Goal: Task Accomplishment & Management: Manage account settings

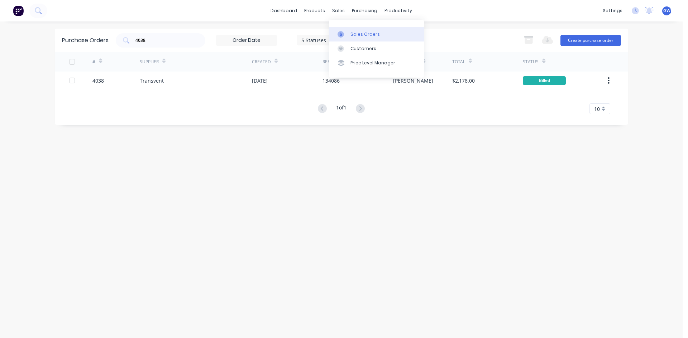
click at [346, 31] on div at bounding box center [342, 34] width 11 height 6
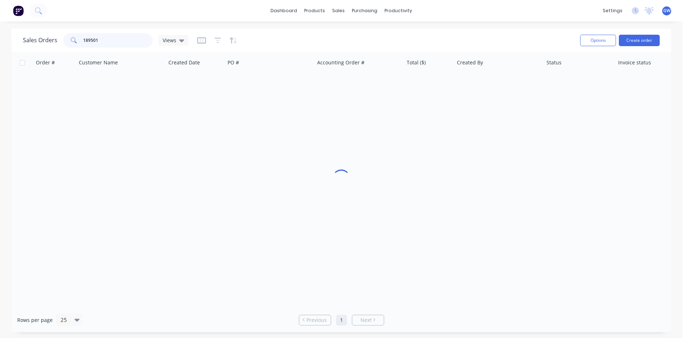
drag, startPoint x: 97, startPoint y: 38, endPoint x: 2, endPoint y: 6, distance: 100.6
click at [0, 11] on div "dashboard products sales purchasing productivity dashboard products Product Cat…" at bounding box center [341, 169] width 682 height 338
type input "189200"
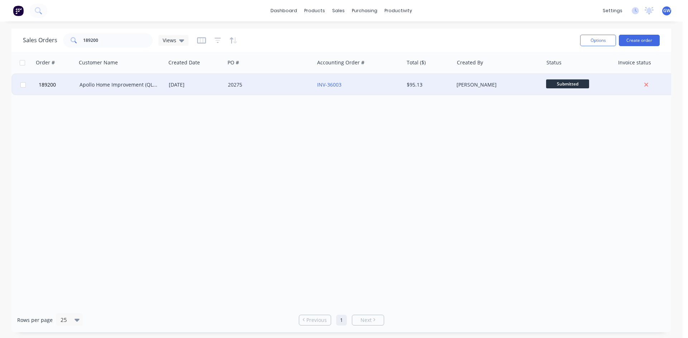
click at [408, 83] on div "$95.13" at bounding box center [427, 84] width 42 height 7
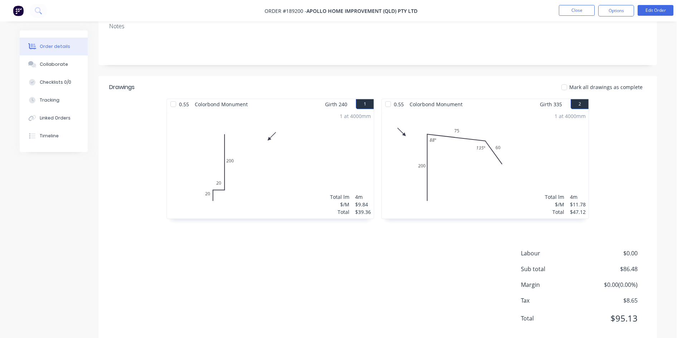
scroll to position [139, 0]
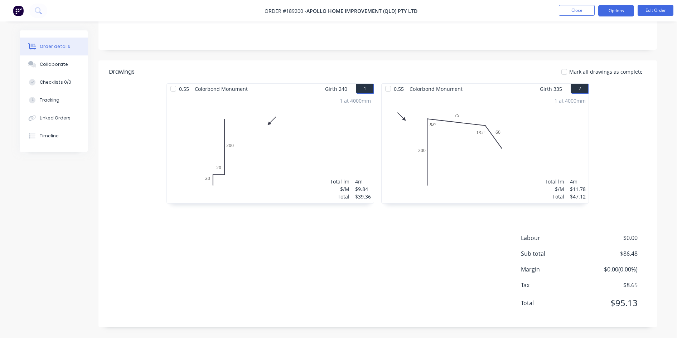
click at [615, 9] on button "Options" at bounding box center [616, 10] width 36 height 11
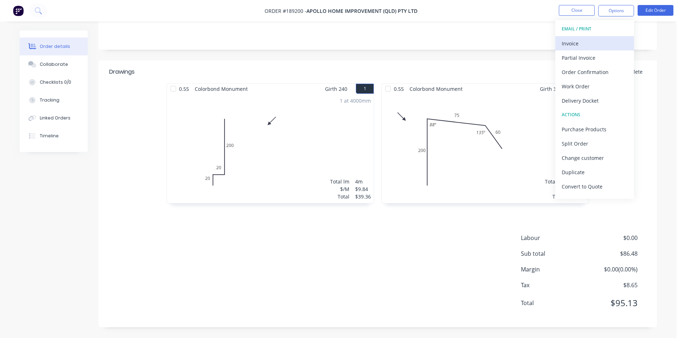
click at [598, 45] on div "Invoice" at bounding box center [595, 43] width 66 height 10
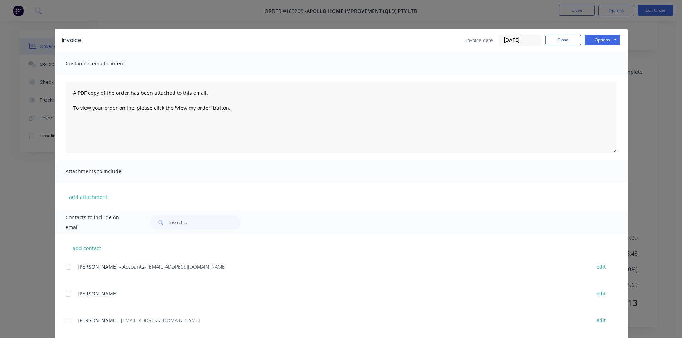
click at [68, 268] on div at bounding box center [68, 267] width 14 height 14
click at [595, 44] on button "Options" at bounding box center [603, 40] width 36 height 11
click at [606, 77] on button "Email" at bounding box center [608, 77] width 46 height 12
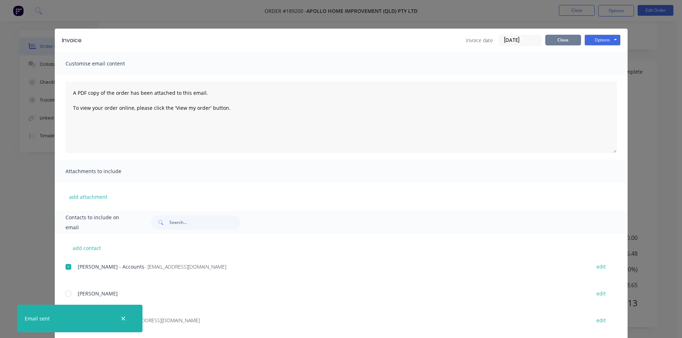
click at [546, 38] on button "Close" at bounding box center [563, 40] width 36 height 11
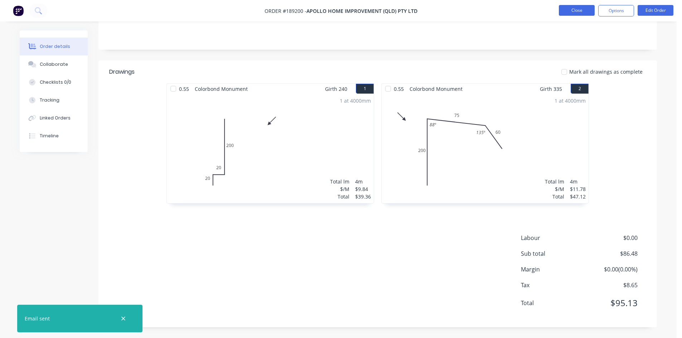
click at [566, 9] on button "Close" at bounding box center [577, 10] width 36 height 11
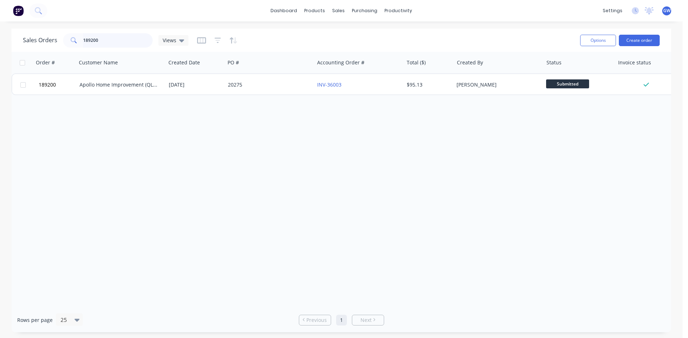
click at [112, 37] on input "189200" at bounding box center [118, 40] width 70 height 14
type input "189409"
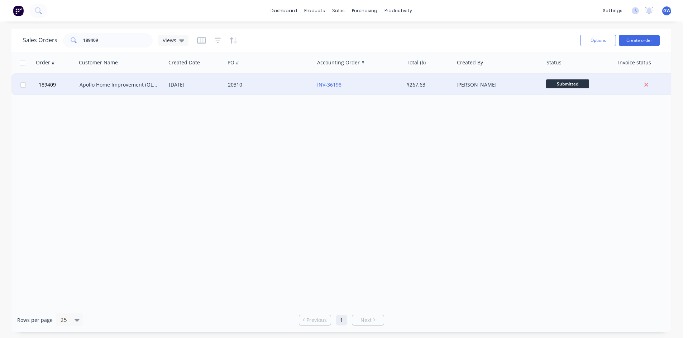
click at [363, 88] on div "INV-36198" at bounding box center [356, 84] width 79 height 7
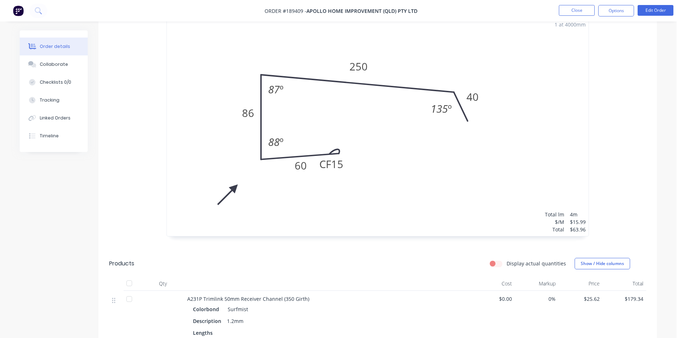
scroll to position [366, 0]
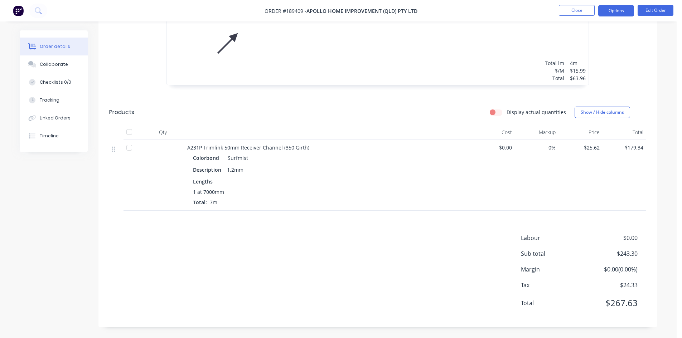
click at [606, 11] on button "Options" at bounding box center [616, 10] width 36 height 11
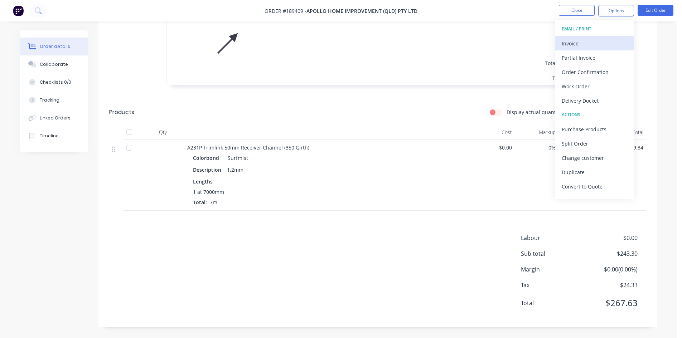
click at [595, 48] on div "Invoice" at bounding box center [595, 43] width 66 height 10
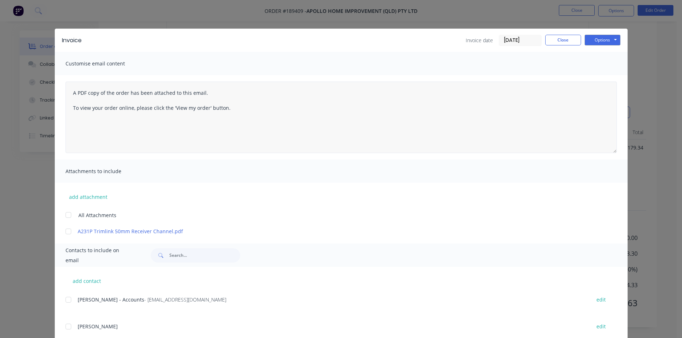
drag, startPoint x: 70, startPoint y: 299, endPoint x: 419, endPoint y: 109, distance: 397.6
click at [71, 299] on div at bounding box center [68, 300] width 14 height 14
click at [610, 41] on button "Options" at bounding box center [603, 40] width 36 height 11
click at [605, 80] on button "Email" at bounding box center [608, 77] width 46 height 12
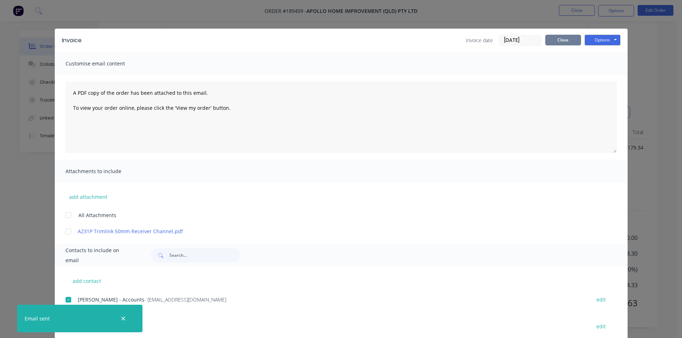
drag, startPoint x: 578, startPoint y: 34, endPoint x: 559, endPoint y: 35, distance: 19.3
click at [575, 36] on div "Invoice date [DATE] Close Options Preview Print Email" at bounding box center [543, 40] width 155 height 11
click at [548, 33] on div "Invoice Invoice date [DATE] Close Options Preview Print Email" at bounding box center [341, 40] width 573 height 23
click at [577, 1] on div "Invoice Invoice date [DATE] Close Options Preview Print Email Customise email c…" at bounding box center [341, 169] width 682 height 338
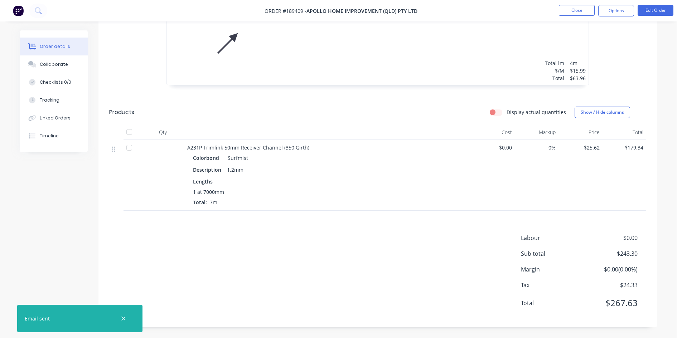
click at [565, 19] on nav "Order #189409 - Apollo Home Improvement (QLD) Pty Ltd Close Options Edit Order" at bounding box center [341, 10] width 682 height 21
click at [579, 11] on button "Close" at bounding box center [577, 10] width 36 height 11
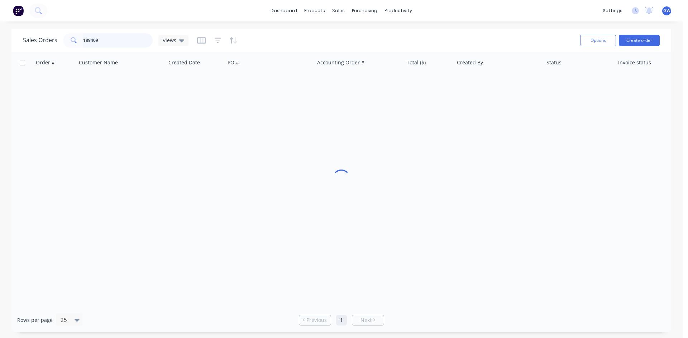
click at [113, 41] on input "189409" at bounding box center [118, 40] width 70 height 14
type input "189410"
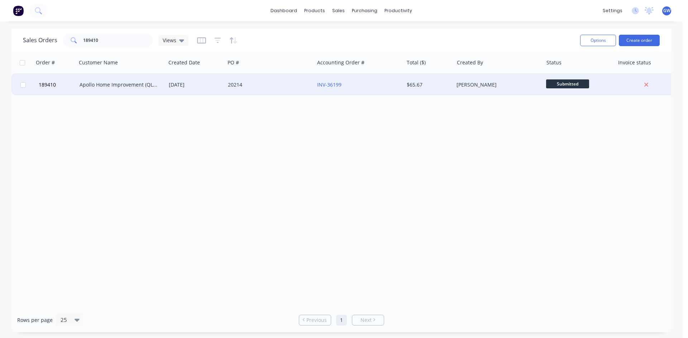
click at [478, 84] on div "[PERSON_NAME]" at bounding box center [495, 84] width 79 height 7
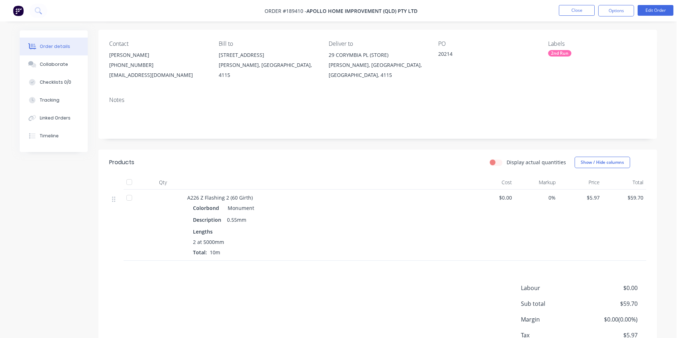
scroll to position [100, 0]
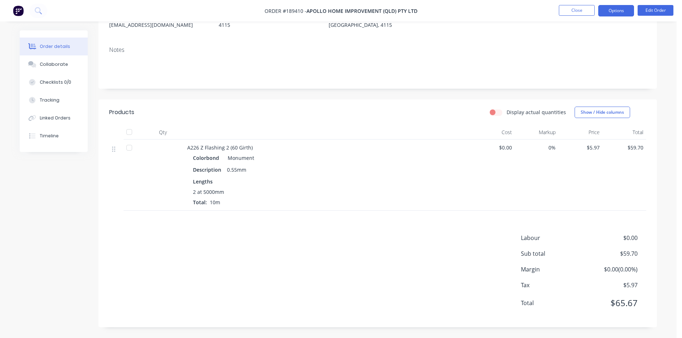
click at [617, 6] on button "Options" at bounding box center [616, 10] width 36 height 11
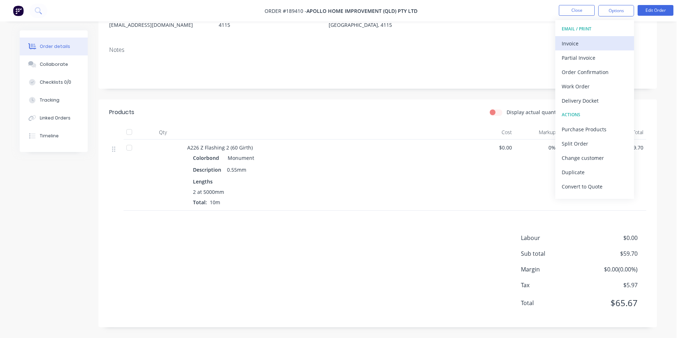
click at [606, 42] on div "Invoice" at bounding box center [595, 43] width 66 height 10
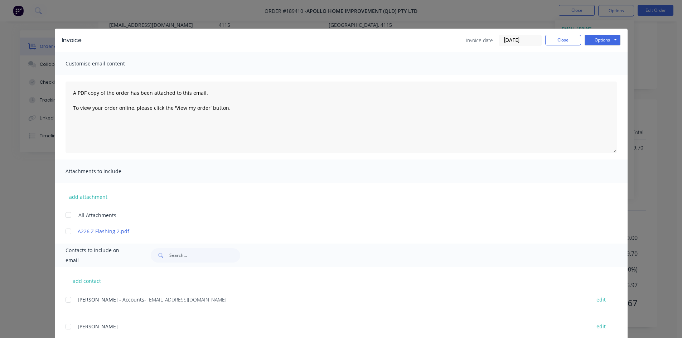
click at [67, 300] on div at bounding box center [68, 300] width 14 height 14
click at [607, 38] on button "Options" at bounding box center [603, 40] width 36 height 11
click at [613, 74] on button "Email" at bounding box center [608, 77] width 46 height 12
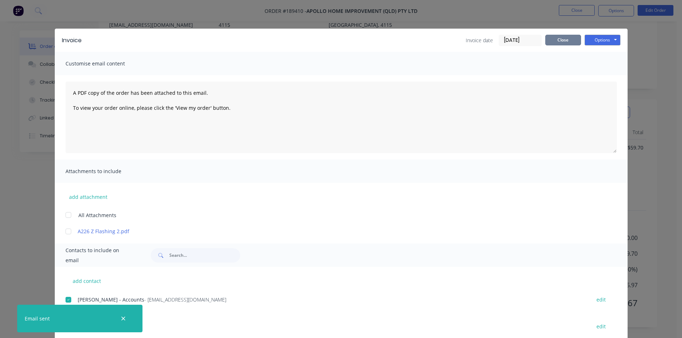
click at [560, 35] on button "Close" at bounding box center [563, 40] width 36 height 11
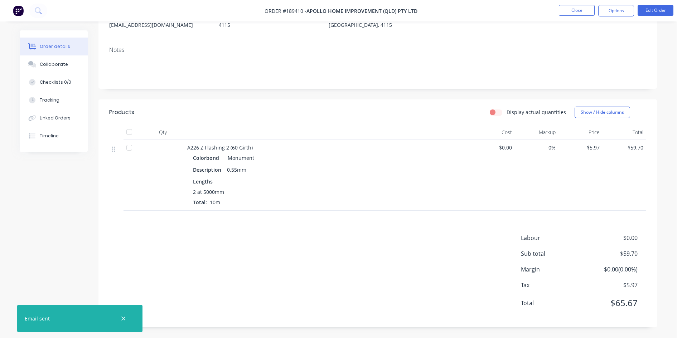
click at [577, 4] on nav "Order #189410 - Apollo Home Improvement (QLD) Pty Ltd Close Options Edit Order" at bounding box center [341, 10] width 682 height 21
click at [577, 7] on button "Close" at bounding box center [577, 10] width 36 height 11
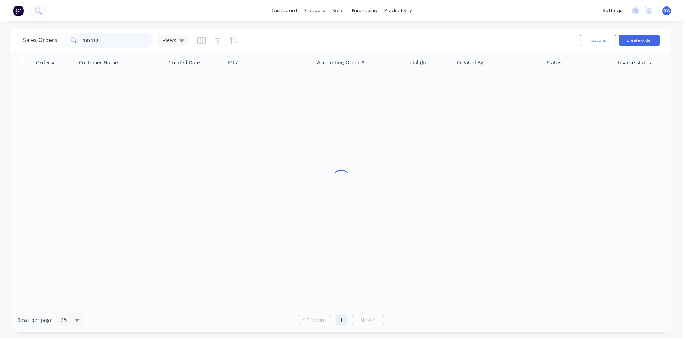
click at [100, 38] on input "189410" at bounding box center [118, 40] width 70 height 14
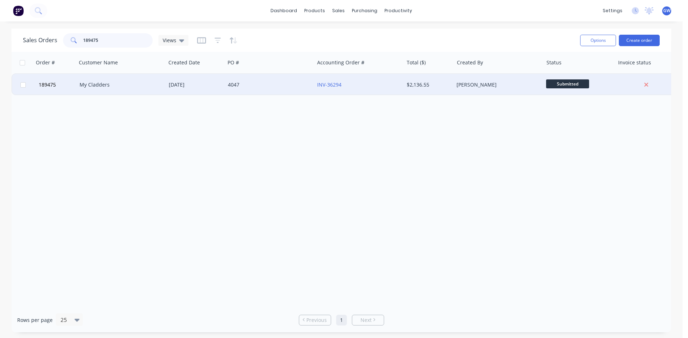
type input "189475"
click at [281, 78] on div "4047" at bounding box center [269, 84] width 89 height 21
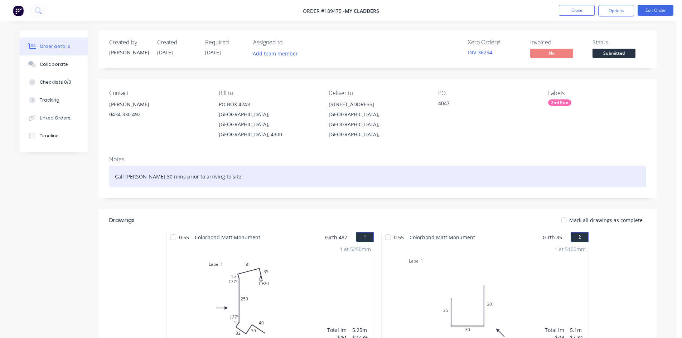
click at [291, 166] on div "Call [PERSON_NAME] 30 mins prior to arriving to site." at bounding box center [377, 177] width 537 height 22
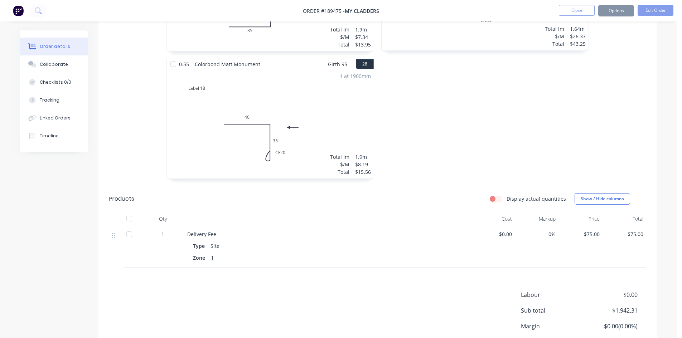
scroll to position [2024, 0]
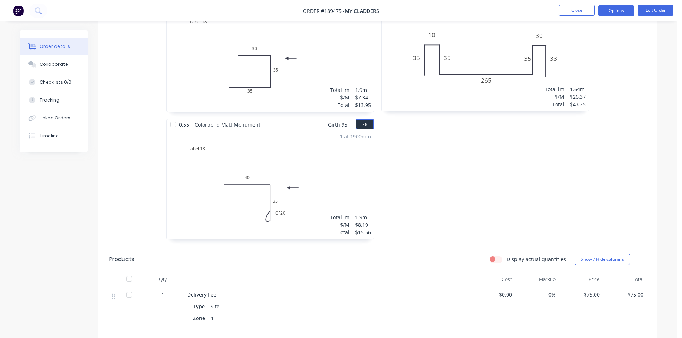
click at [618, 6] on button "Options" at bounding box center [616, 10] width 36 height 11
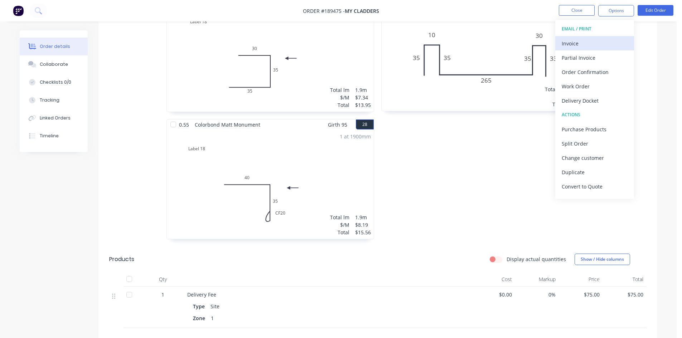
click at [594, 42] on div "Invoice" at bounding box center [595, 43] width 66 height 10
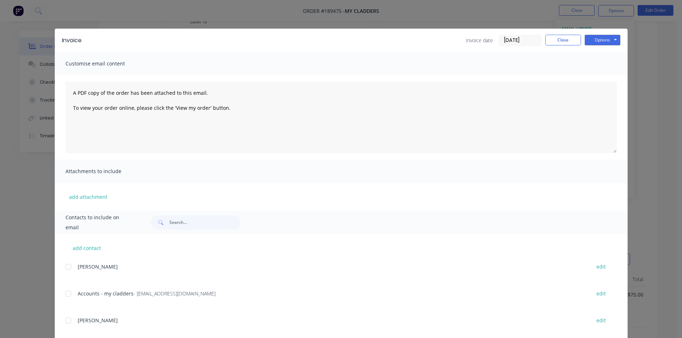
click at [67, 292] on div at bounding box center [68, 294] width 14 height 14
click at [612, 41] on button "Options" at bounding box center [603, 40] width 36 height 11
click at [599, 76] on button "Email" at bounding box center [608, 77] width 46 height 12
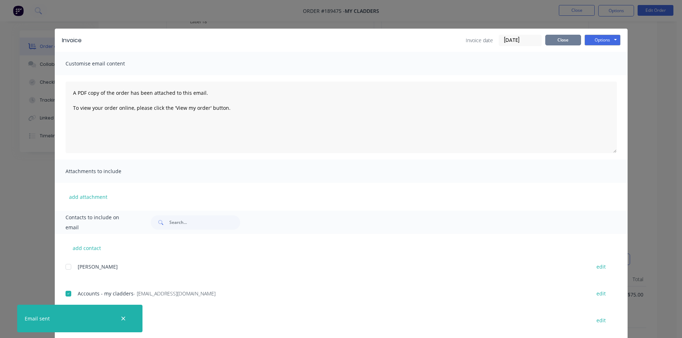
click at [566, 39] on button "Close" at bounding box center [563, 40] width 36 height 11
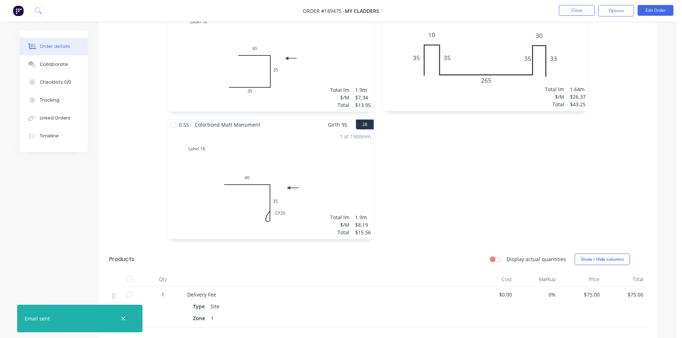
click at [587, 3] on nav "Order #189475 - My Cladders Close Options Edit Order" at bounding box center [341, 10] width 682 height 21
click at [579, 11] on button "Close" at bounding box center [577, 10] width 36 height 11
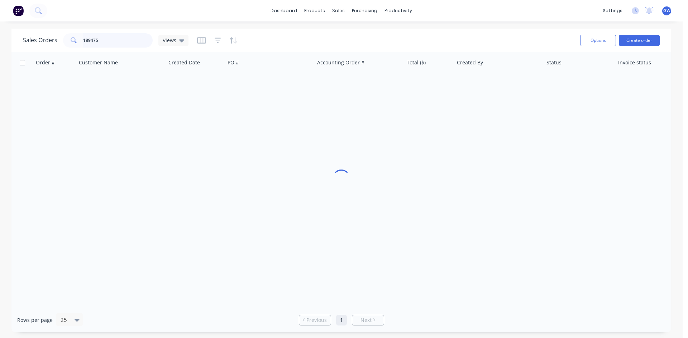
click at [122, 42] on input "189475" at bounding box center [118, 40] width 70 height 14
type input "189436"
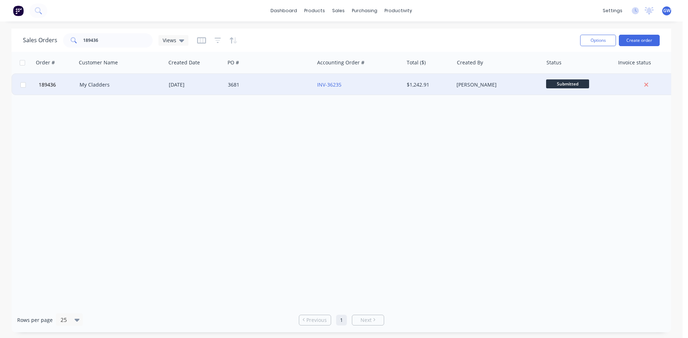
click at [284, 90] on div "3681" at bounding box center [269, 84] width 89 height 21
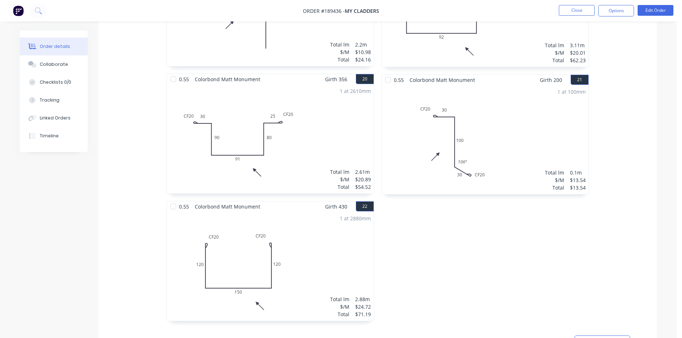
scroll to position [1540, 0]
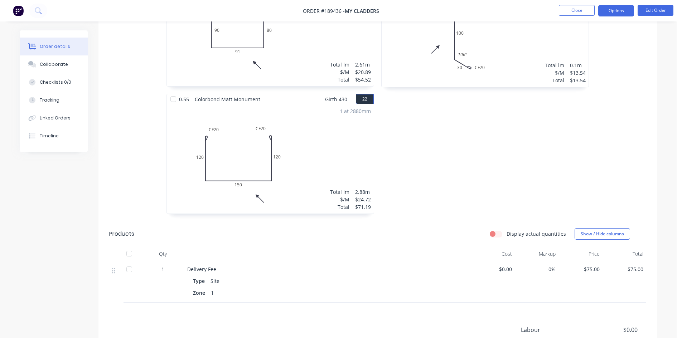
click at [608, 11] on button "Options" at bounding box center [616, 10] width 36 height 11
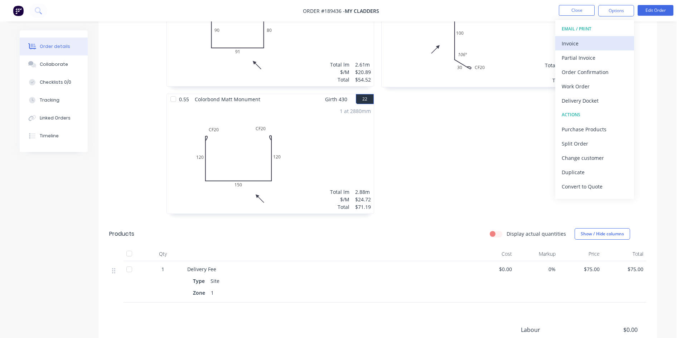
click at [600, 40] on div "Invoice" at bounding box center [595, 43] width 66 height 10
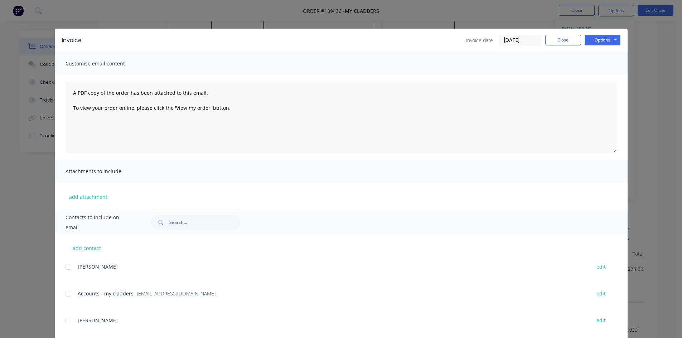
click at [68, 292] on div at bounding box center [68, 294] width 14 height 14
click at [613, 41] on button "Options" at bounding box center [603, 40] width 36 height 11
click at [613, 76] on button "Email" at bounding box center [608, 77] width 46 height 12
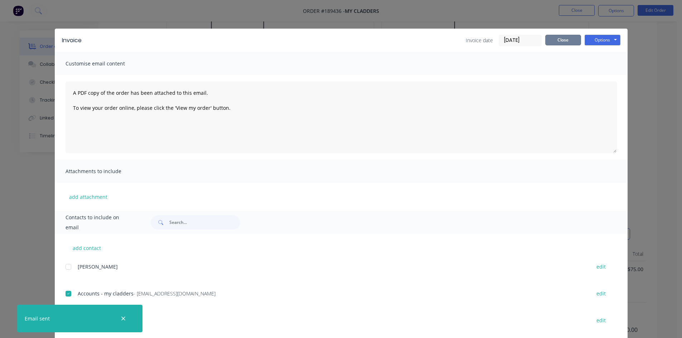
click at [572, 39] on button "Close" at bounding box center [563, 40] width 36 height 11
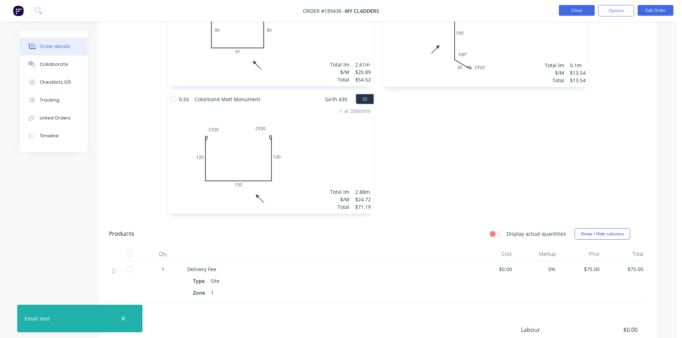
click at [582, 7] on button "Close" at bounding box center [577, 10] width 36 height 11
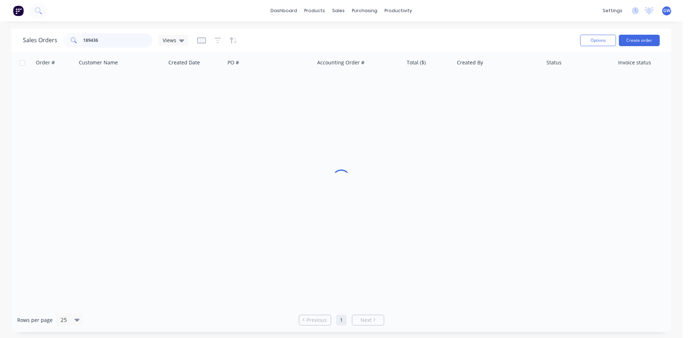
click at [115, 36] on input "189436" at bounding box center [118, 40] width 70 height 14
type input "189506"
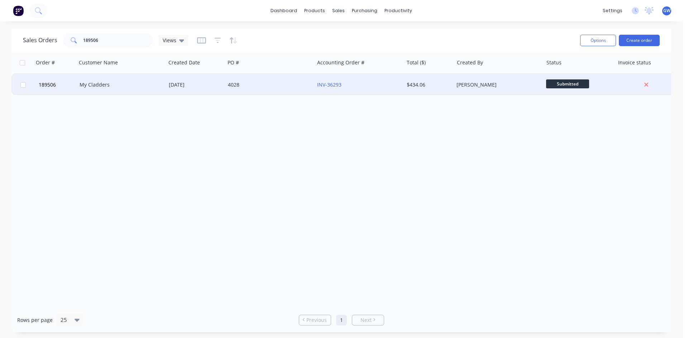
click at [467, 85] on div "[PERSON_NAME]" at bounding box center [495, 84] width 79 height 7
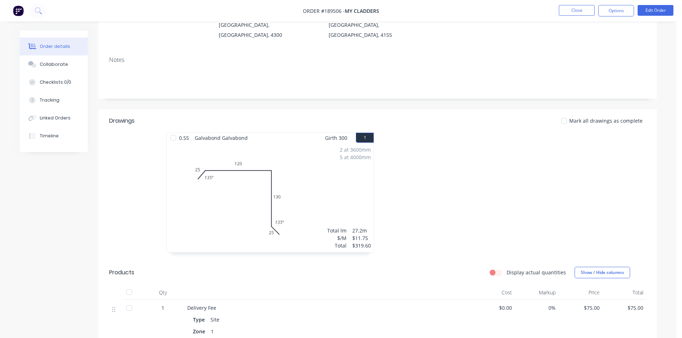
scroll to position [220, 0]
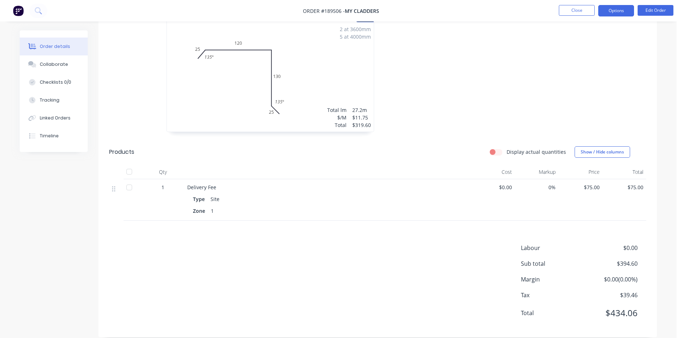
click at [613, 8] on button "Options" at bounding box center [616, 10] width 36 height 11
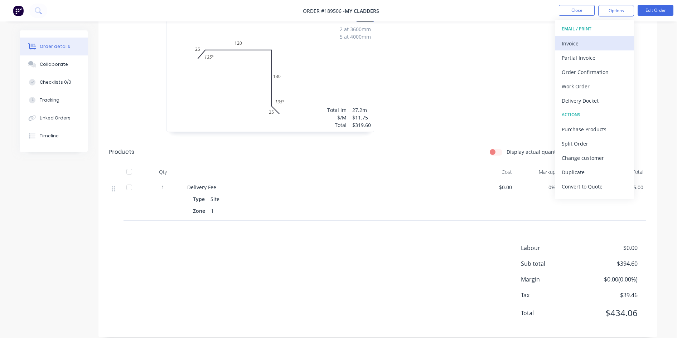
click at [593, 39] on div "Invoice" at bounding box center [595, 43] width 66 height 10
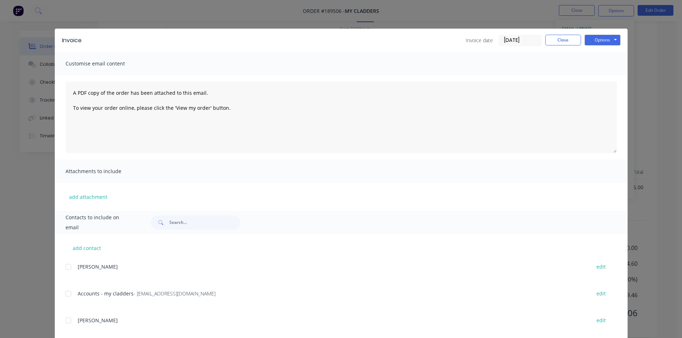
click at [62, 290] on div "add contact [PERSON_NAME] edit Accounts - my cladders - [EMAIL_ADDRESS][DOMAIN_…" at bounding box center [341, 332] width 573 height 197
click at [66, 295] on div at bounding box center [68, 294] width 14 height 14
click at [608, 39] on button "Options" at bounding box center [603, 40] width 36 height 11
click at [613, 77] on button "Email" at bounding box center [608, 77] width 46 height 12
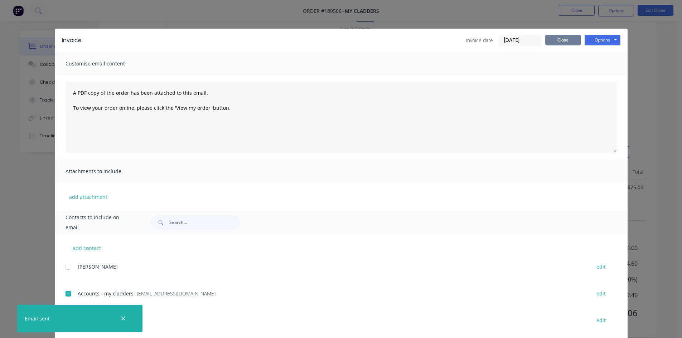
click at [578, 40] on button "Close" at bounding box center [563, 40] width 36 height 11
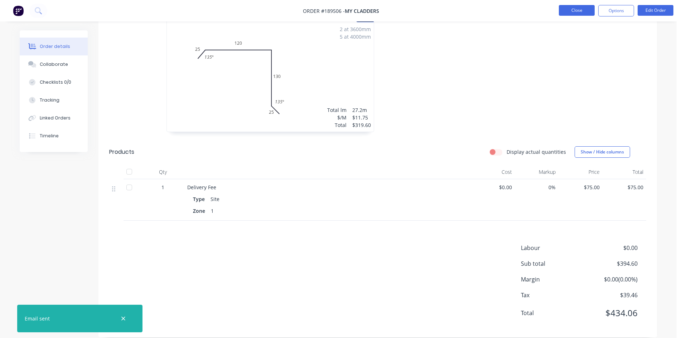
click at [582, 13] on button "Close" at bounding box center [577, 10] width 36 height 11
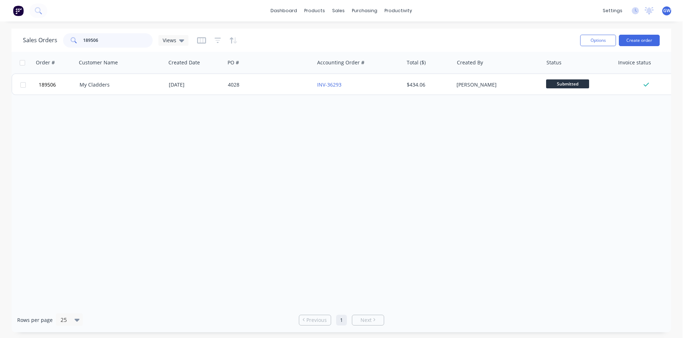
drag, startPoint x: 116, startPoint y: 40, endPoint x: 26, endPoint y: 47, distance: 90.2
click at [26, 47] on div "Sales Orders 189506 Views" at bounding box center [105, 40] width 165 height 14
click at [100, 40] on input "189476" at bounding box center [118, 40] width 70 height 14
type input "189248"
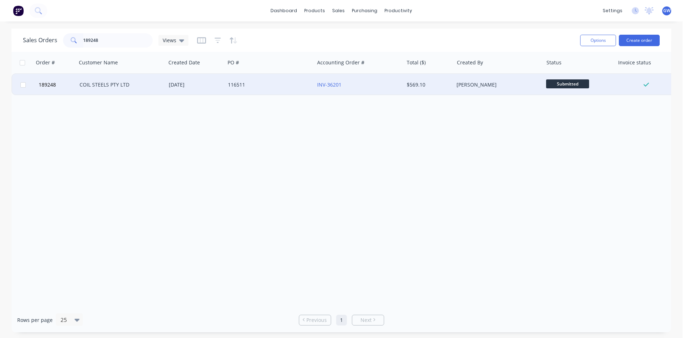
click at [404, 84] on div "$569.10" at bounding box center [429, 84] width 50 height 21
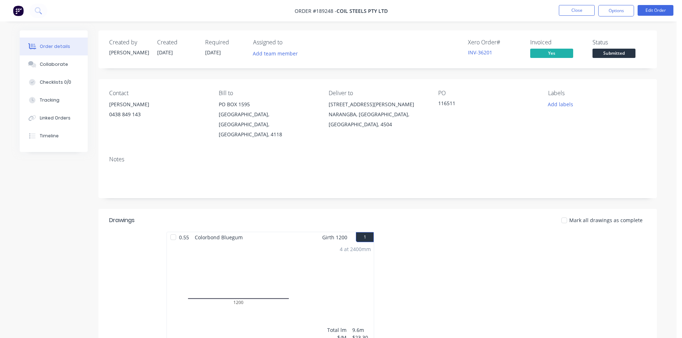
click at [72, 146] on div "Order details Collaborate Checklists 0/0 Tracking Linked Orders Timeline" at bounding box center [54, 91] width 68 height 122
click at [57, 145] on button "Timeline" at bounding box center [54, 136] width 68 height 18
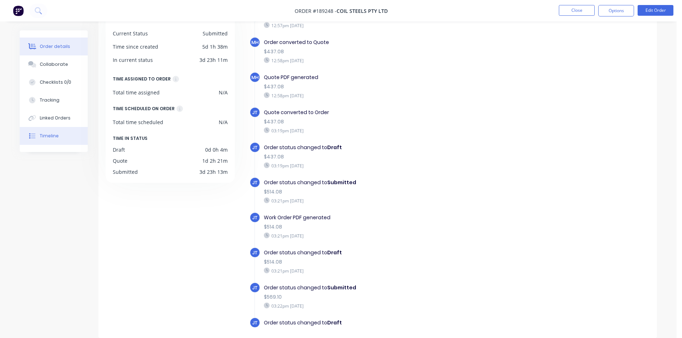
click at [83, 47] on button "Order details" at bounding box center [54, 47] width 68 height 18
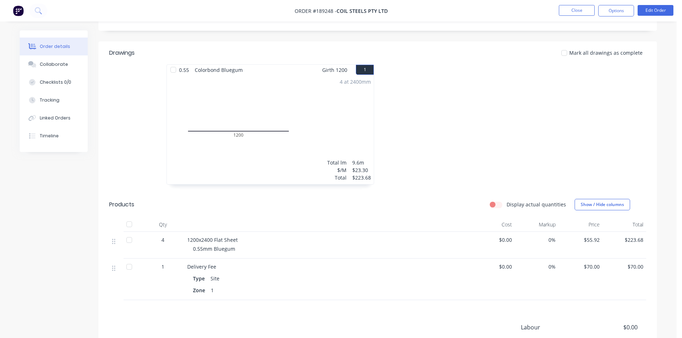
scroll to position [179, 0]
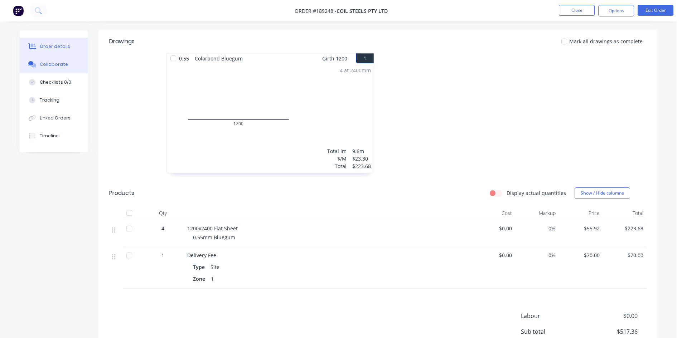
click at [49, 58] on button "Collaborate" at bounding box center [54, 65] width 68 height 18
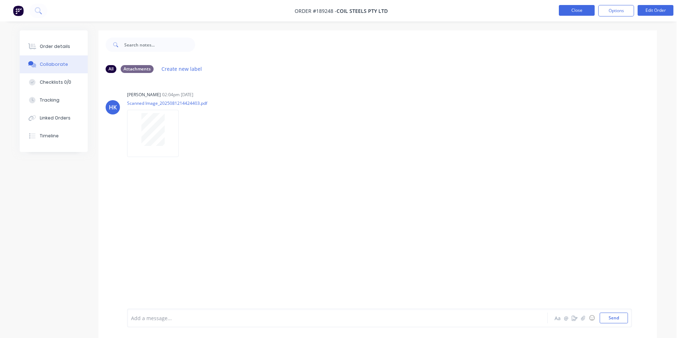
click at [569, 8] on button "Close" at bounding box center [577, 10] width 36 height 11
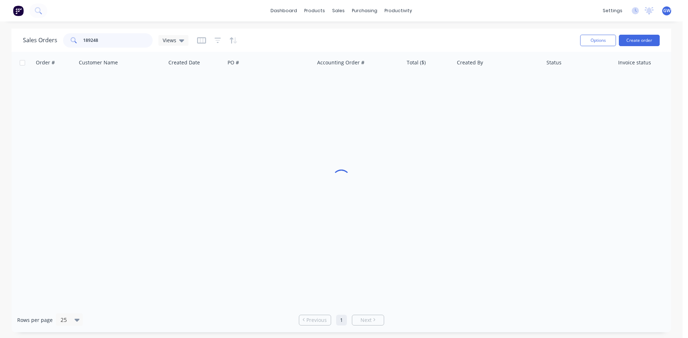
drag, startPoint x: 132, startPoint y: 38, endPoint x: 0, endPoint y: -1, distance: 138.3
click at [0, 0] on html "dashboard products sales purchasing productivity dashboard products Product Cat…" at bounding box center [344, 169] width 688 height 338
type input "189476"
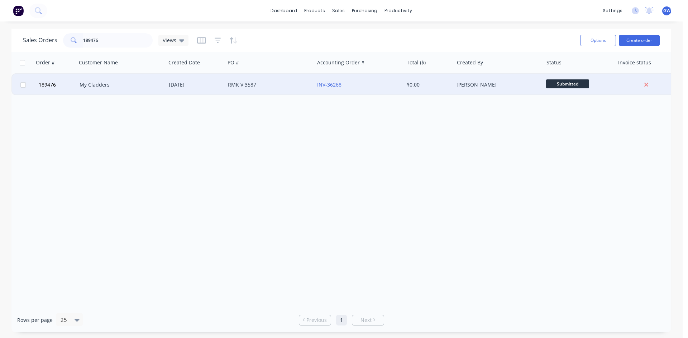
click at [399, 77] on div "INV-36268" at bounding box center [358, 84] width 89 height 21
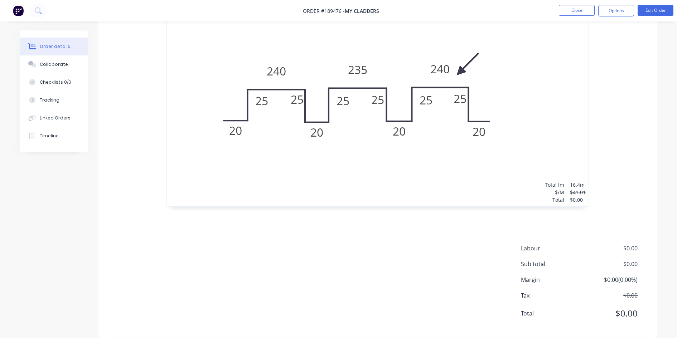
scroll to position [255, 0]
click at [628, 12] on button "Options" at bounding box center [616, 10] width 36 height 11
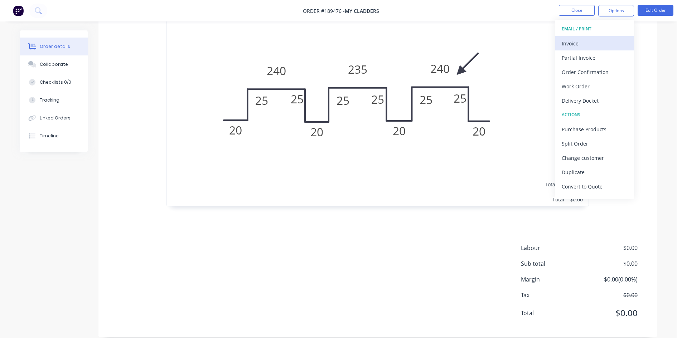
click at [596, 43] on div "Invoice" at bounding box center [595, 43] width 66 height 10
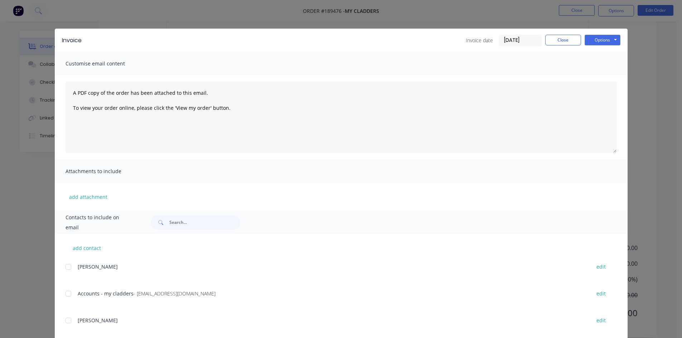
click at [603, 37] on button "Options" at bounding box center [603, 40] width 36 height 11
click at [605, 59] on button "Print" at bounding box center [608, 65] width 46 height 12
click at [566, 49] on div "Invoice Invoice date [DATE] Close Options Preview Print Email" at bounding box center [341, 40] width 573 height 23
click at [563, 45] on button "Close" at bounding box center [563, 40] width 36 height 11
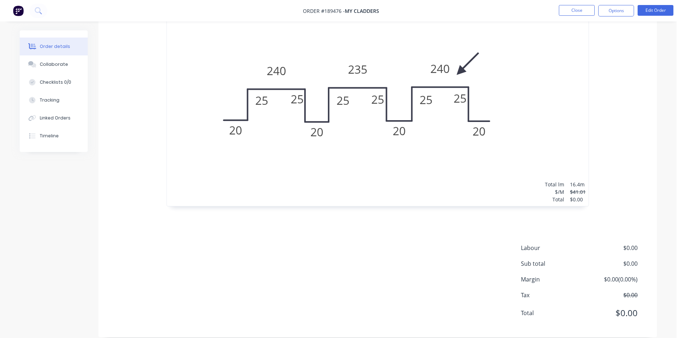
click at [576, 3] on nav "Order #189476 - My Cladders Close Options Edit Order" at bounding box center [341, 10] width 682 height 21
click at [574, 14] on button "Close" at bounding box center [577, 10] width 36 height 11
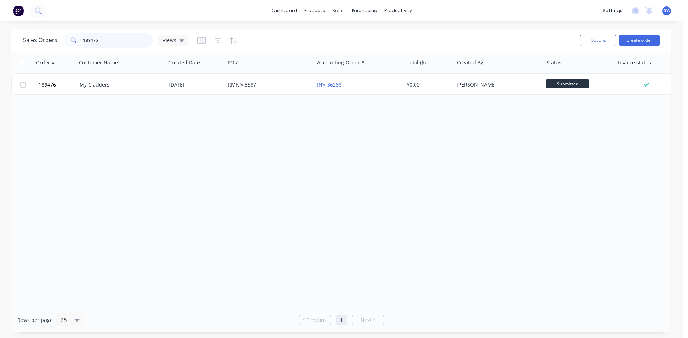
click at [124, 37] on input "189476" at bounding box center [118, 40] width 70 height 14
type input "189540"
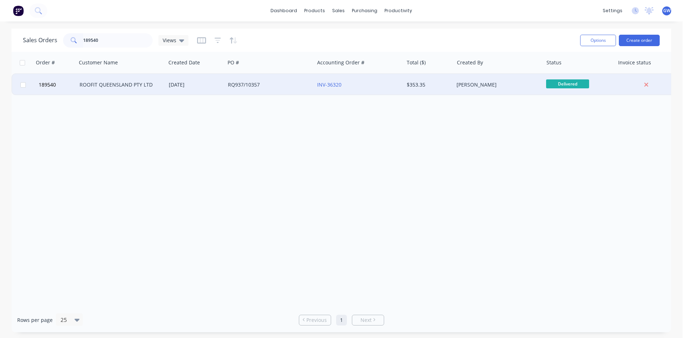
click at [478, 86] on div "[PERSON_NAME]" at bounding box center [495, 84] width 79 height 7
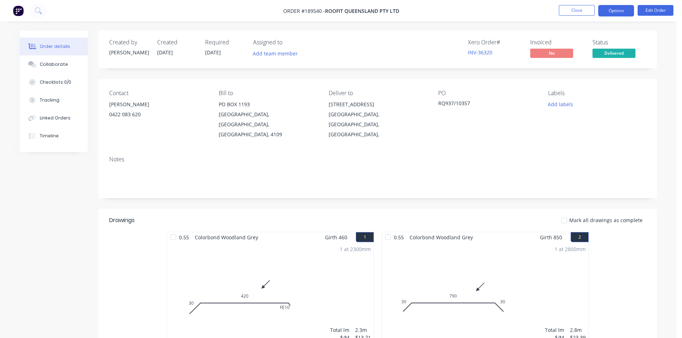
click at [622, 14] on button "Options" at bounding box center [616, 10] width 36 height 11
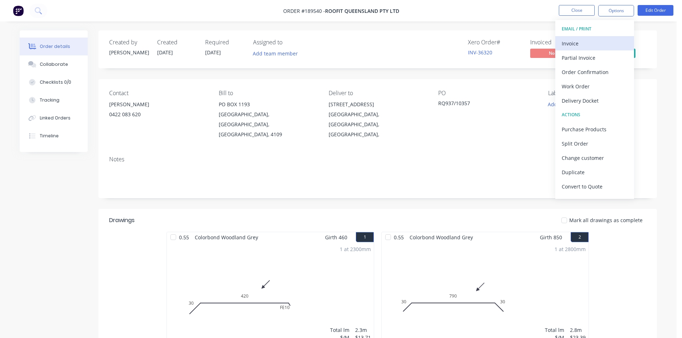
click at [599, 41] on div "Invoice" at bounding box center [595, 43] width 66 height 10
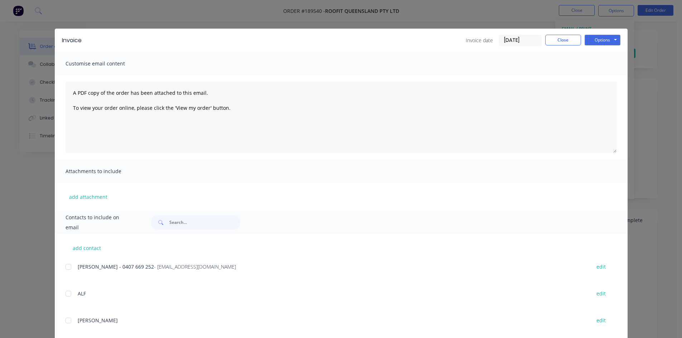
click at [62, 264] on div "add contact [PERSON_NAME] - [PHONE_NUMBER] - [EMAIL_ADDRESS][DOMAIN_NAME] edit …" at bounding box center [341, 332] width 573 height 197
click at [68, 265] on div at bounding box center [68, 267] width 14 height 14
click at [598, 39] on button "Options" at bounding box center [603, 40] width 36 height 11
click at [610, 73] on button "Email" at bounding box center [608, 77] width 46 height 12
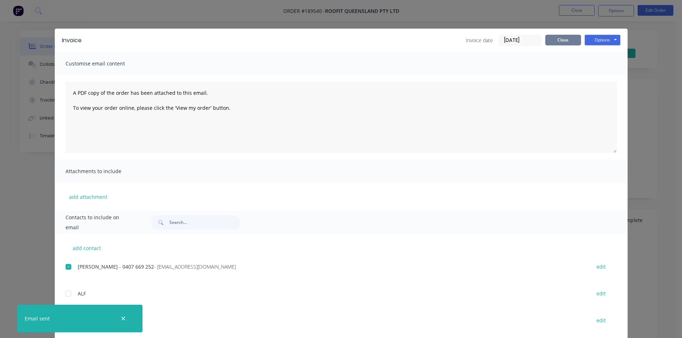
click at [547, 40] on button "Close" at bounding box center [563, 40] width 36 height 11
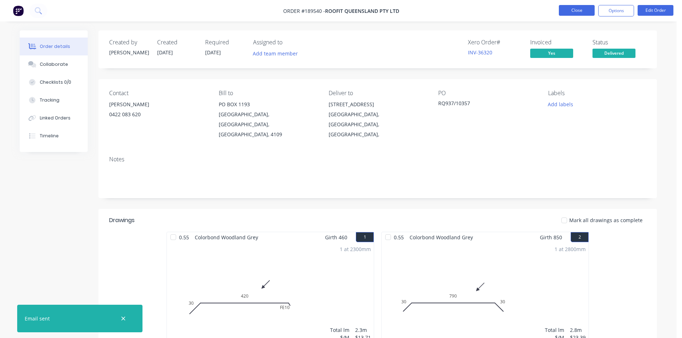
click at [569, 8] on button "Close" at bounding box center [577, 10] width 36 height 11
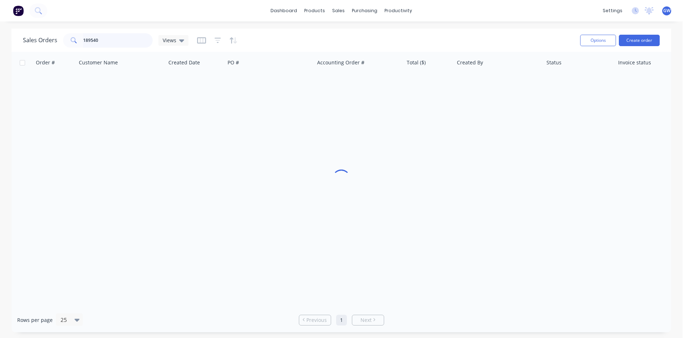
drag, startPoint x: 116, startPoint y: 43, endPoint x: 15, endPoint y: 46, distance: 100.7
click at [15, 46] on div "Sales Orders 189540 Views Options Create order" at bounding box center [340, 40] width 659 height 23
type input "189461"
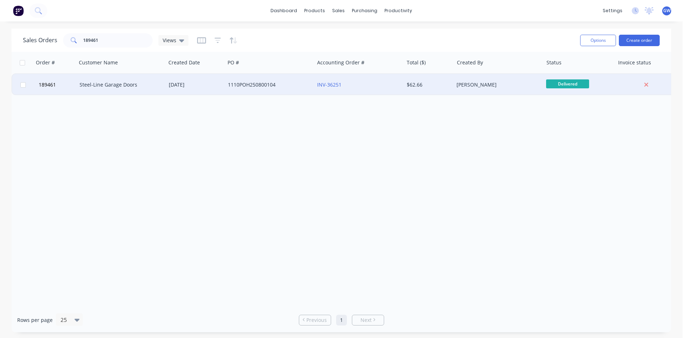
click at [370, 82] on div "INV-36251" at bounding box center [356, 84] width 79 height 7
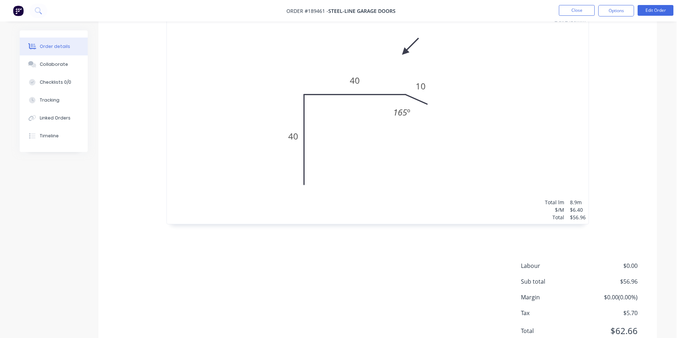
scroll to position [248, 0]
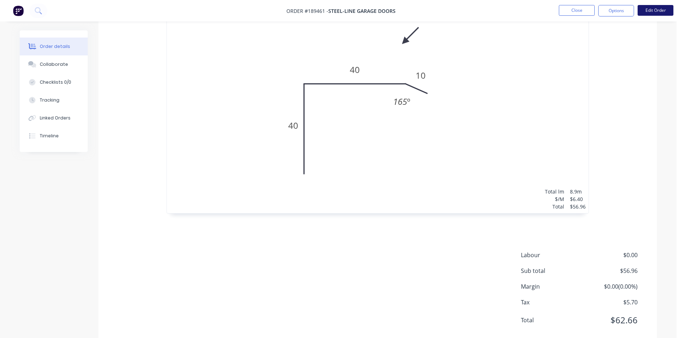
click at [653, 9] on button "Edit Order" at bounding box center [656, 10] width 36 height 11
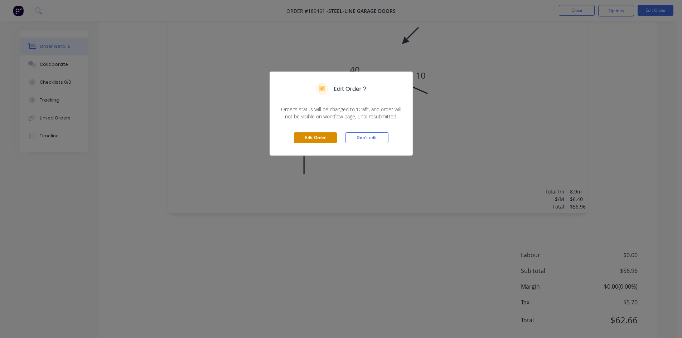
click at [324, 137] on button "Edit Order" at bounding box center [315, 137] width 43 height 11
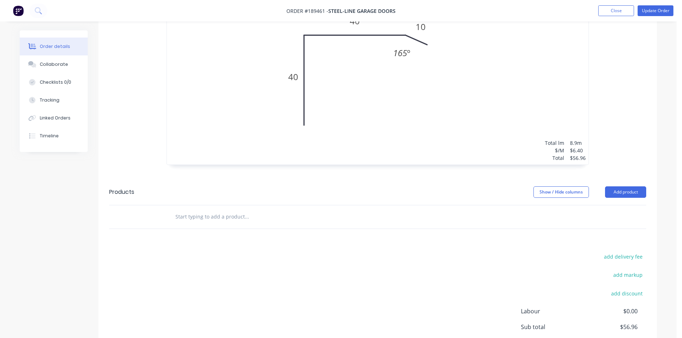
scroll to position [358, 0]
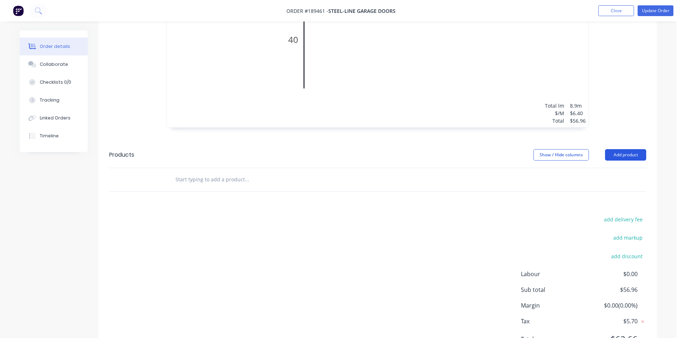
click at [612, 149] on button "Add product" at bounding box center [625, 154] width 41 height 11
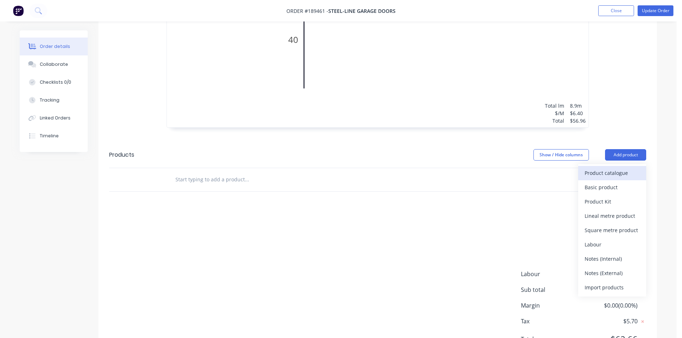
click at [615, 168] on div "Product catalogue" at bounding box center [612, 173] width 55 height 10
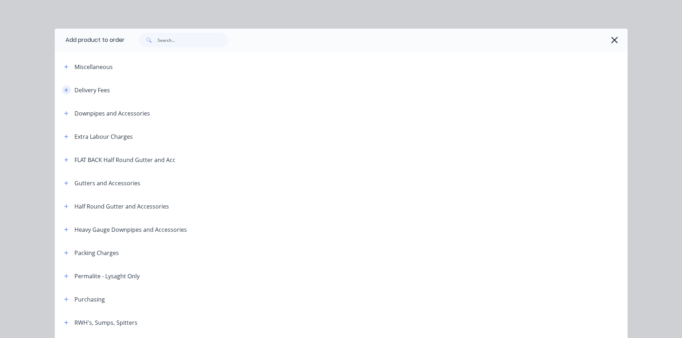
click at [66, 91] on icon "button" at bounding box center [66, 90] width 4 height 5
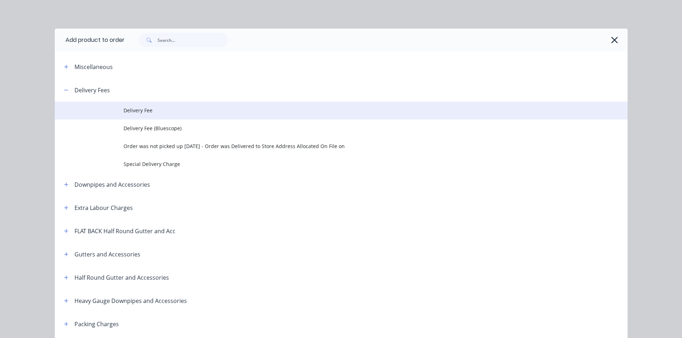
click at [130, 117] on td "Delivery Fee" at bounding box center [376, 111] width 504 height 18
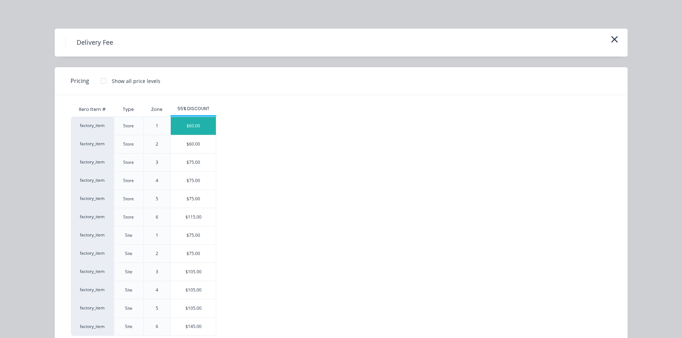
click at [195, 127] on div "$60.00" at bounding box center [193, 126] width 45 height 18
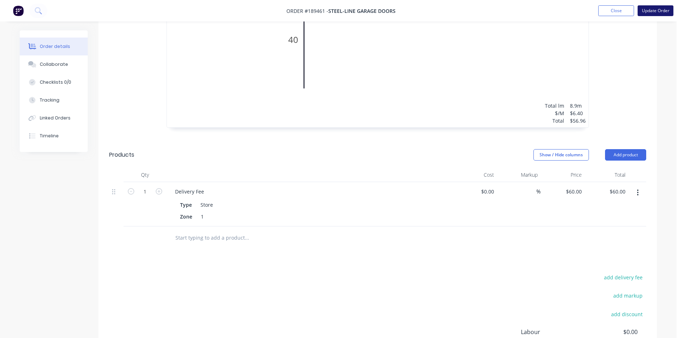
click at [663, 12] on button "Update Order" at bounding box center [656, 10] width 36 height 11
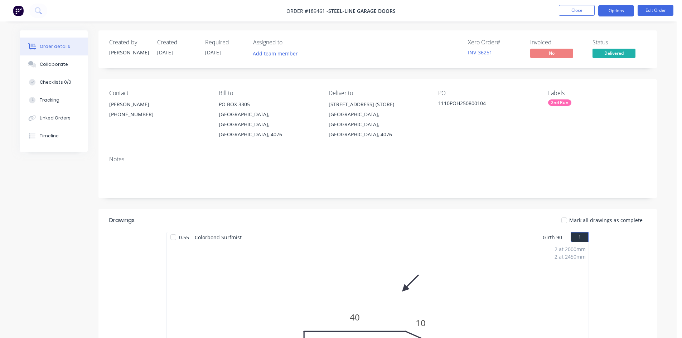
click at [603, 10] on button "Options" at bounding box center [616, 10] width 36 height 11
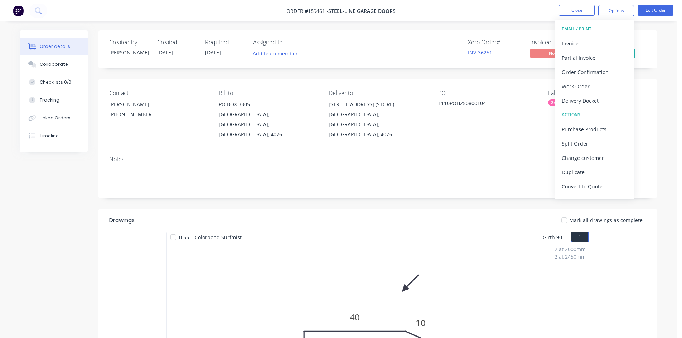
click at [587, 36] on button "EMAIL / PRINT" at bounding box center [594, 29] width 79 height 14
click at [584, 45] on div "Invoice" at bounding box center [595, 43] width 66 height 10
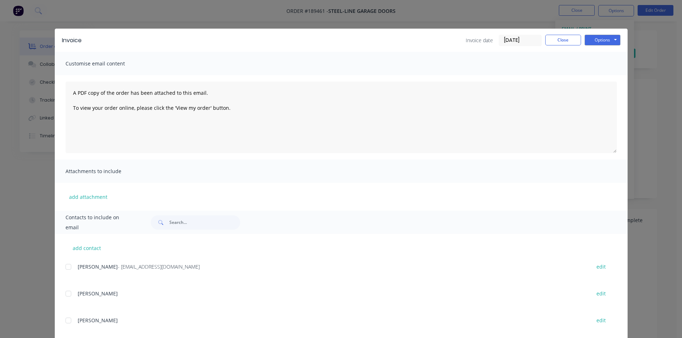
click at [69, 265] on div at bounding box center [68, 267] width 14 height 14
click at [594, 40] on button "Options" at bounding box center [603, 40] width 36 height 11
click at [600, 74] on button "Email" at bounding box center [608, 77] width 46 height 12
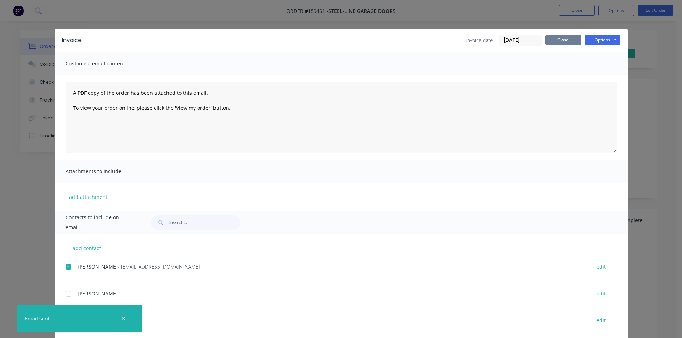
drag, startPoint x: 563, startPoint y: 40, endPoint x: 568, endPoint y: 24, distance: 16.5
click at [563, 39] on button "Close" at bounding box center [563, 40] width 36 height 11
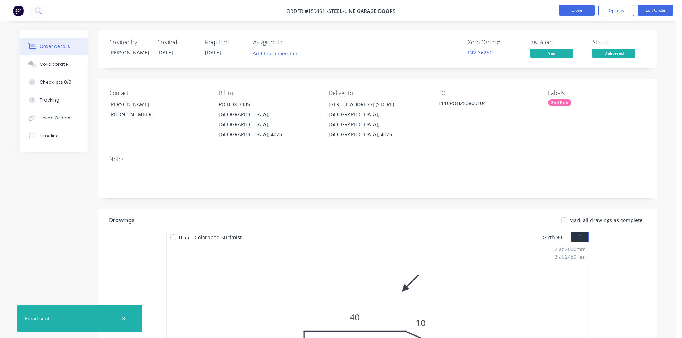
click at [576, 8] on button "Close" at bounding box center [577, 10] width 36 height 11
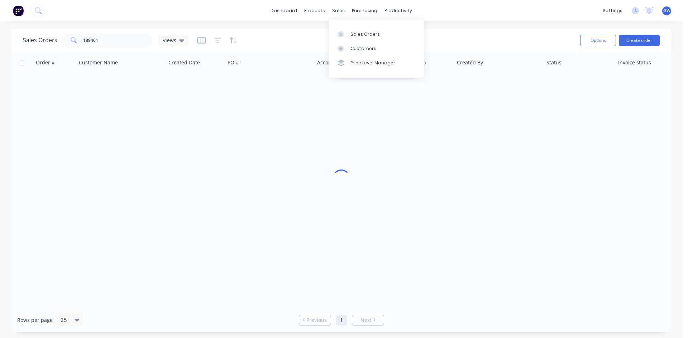
click at [114, 32] on div "Sales Orders 189461 Views" at bounding box center [298, 41] width 551 height 18
click at [110, 40] on input "189461" at bounding box center [118, 40] width 70 height 14
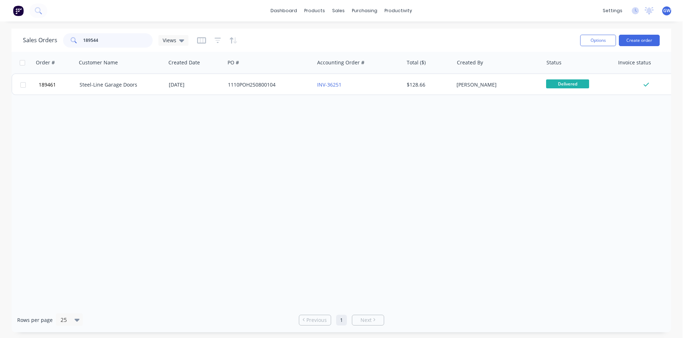
type input "189544"
click at [212, 95] on div "189544 Summit Roofing Holdings [DATE] 36783/D22353 INV-36324 $167.53 [PERSON_NA…" at bounding box center [346, 84] width 670 height 22
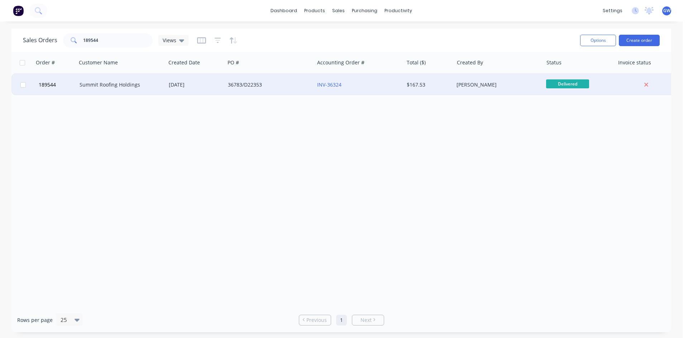
click at [226, 88] on div "36783/D22353" at bounding box center [269, 84] width 89 height 21
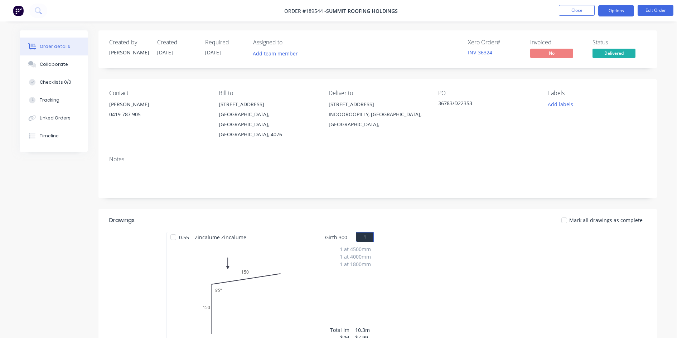
click at [624, 13] on button "Options" at bounding box center [616, 10] width 36 height 11
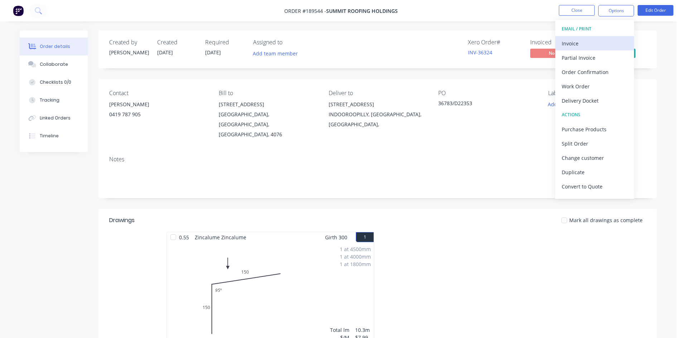
click at [596, 44] on div "Invoice" at bounding box center [595, 43] width 66 height 10
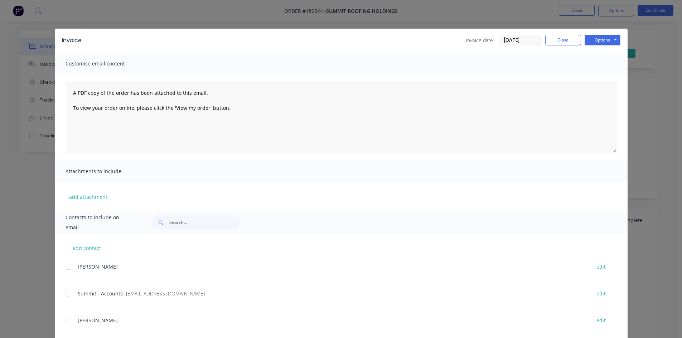
click at [64, 295] on div at bounding box center [68, 294] width 14 height 14
click at [591, 41] on button "Options" at bounding box center [603, 40] width 36 height 11
click at [606, 72] on button "Email" at bounding box center [608, 77] width 46 height 12
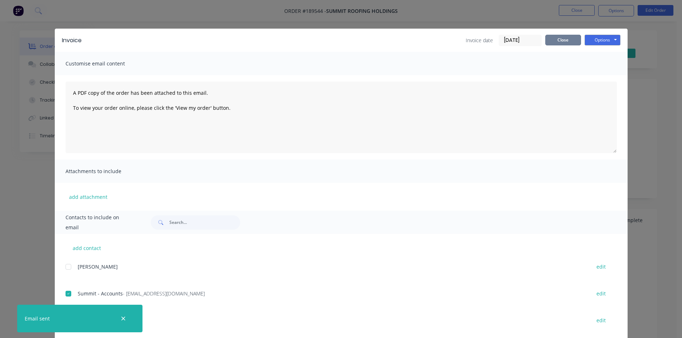
click at [565, 40] on button "Close" at bounding box center [563, 40] width 36 height 11
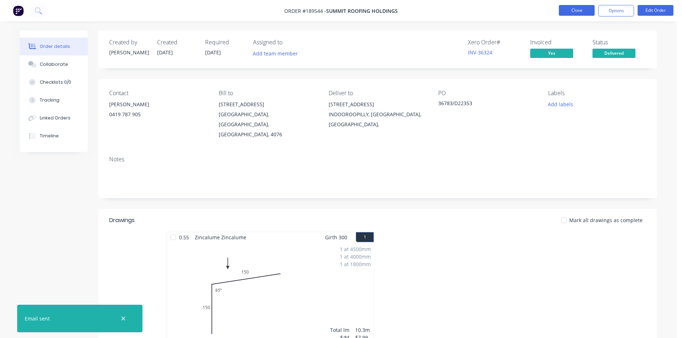
click at [578, 7] on button "Close" at bounding box center [577, 10] width 36 height 11
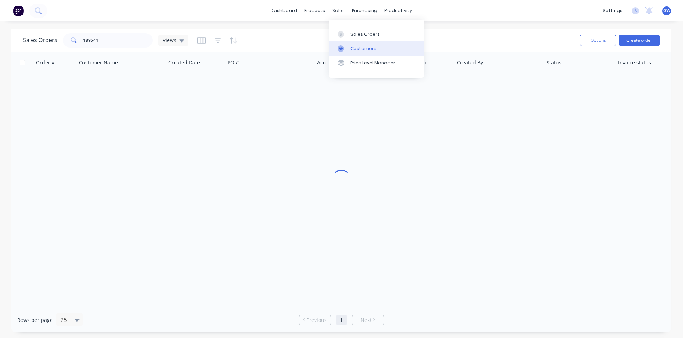
click at [350, 44] on link "Customers" at bounding box center [376, 49] width 95 height 14
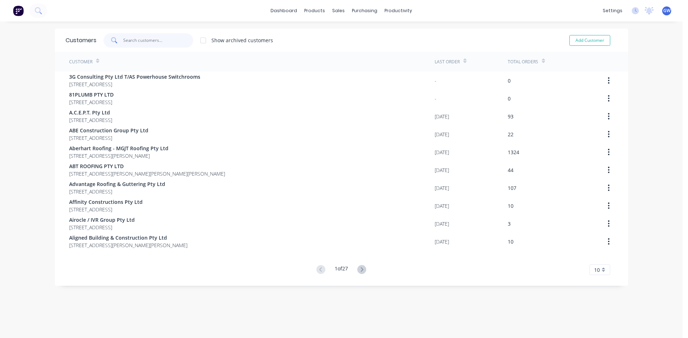
click at [143, 37] on input "text" at bounding box center [158, 40] width 70 height 14
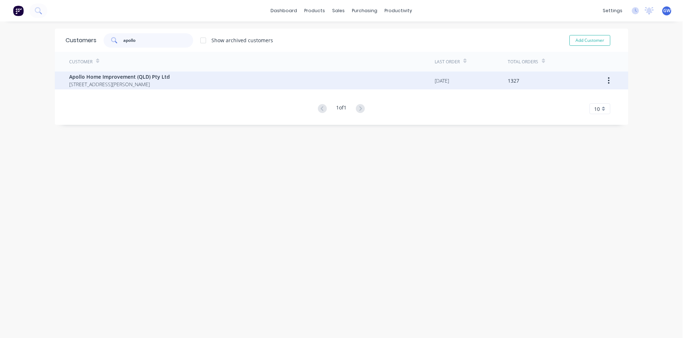
type input "apollo"
click at [290, 72] on div "Apollo Home Improvement (QLD) Pty Ltd [STREET_ADDRESS][PERSON_NAME]" at bounding box center [251, 81] width 365 height 18
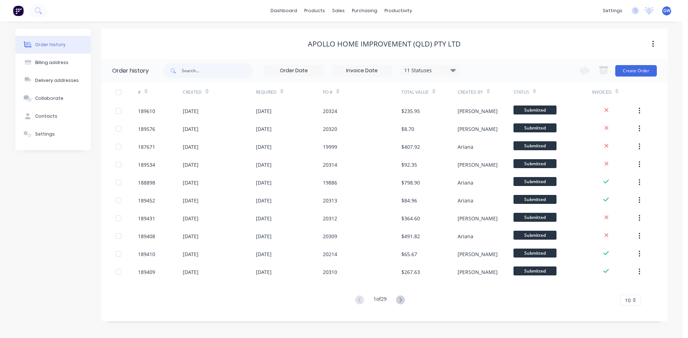
click at [358, 66] on input at bounding box center [362, 71] width 60 height 11
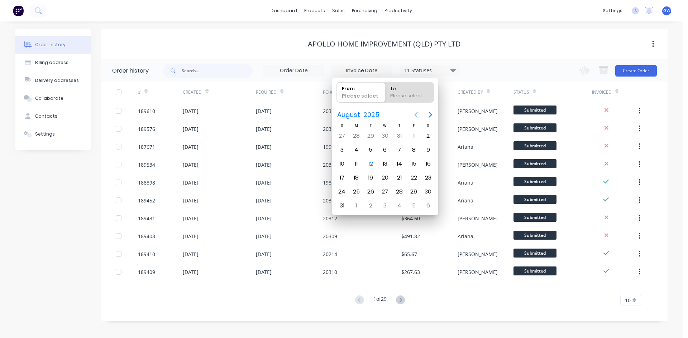
click at [413, 117] on icon "Previous page" at bounding box center [415, 115] width 9 height 9
click at [343, 134] on div "1" at bounding box center [341, 136] width 11 height 11
type input "[DATE]"
radio input "false"
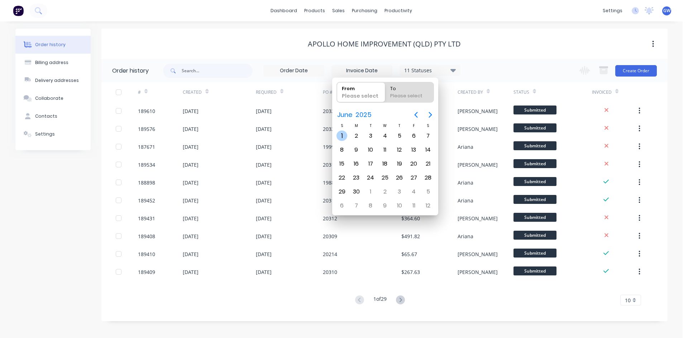
radio input "true"
click at [356, 196] on div "30" at bounding box center [356, 192] width 11 height 11
type input "[DATE] - [DATE]"
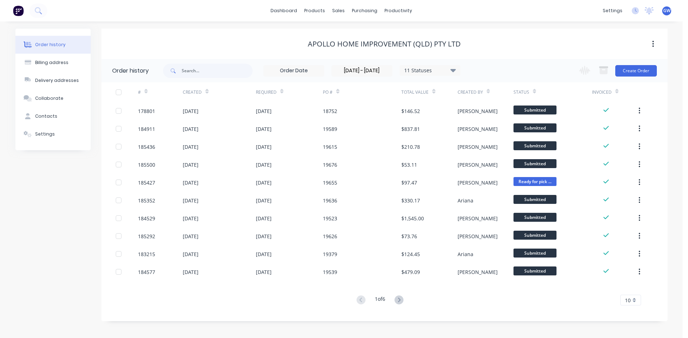
click at [640, 299] on div "10" at bounding box center [630, 300] width 21 height 11
click at [630, 293] on div "35" at bounding box center [630, 288] width 20 height 13
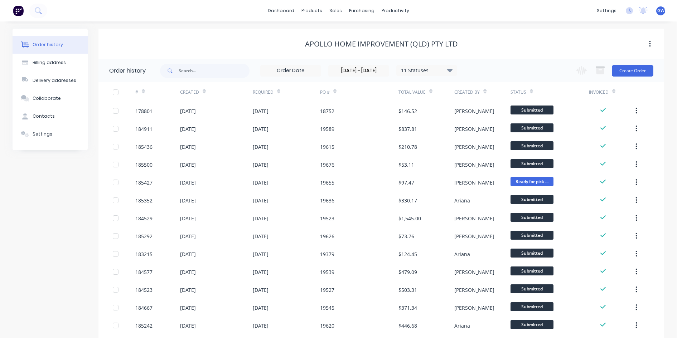
click at [116, 95] on div at bounding box center [116, 92] width 14 height 14
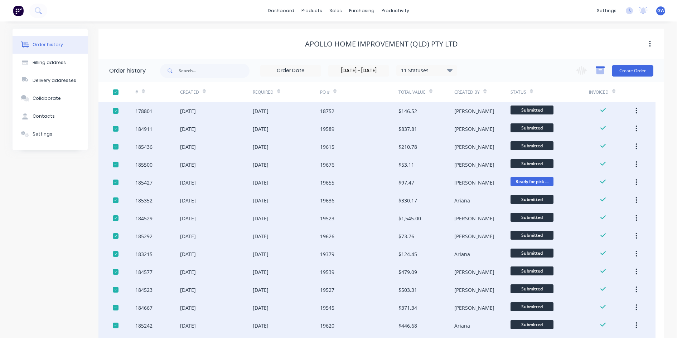
click at [597, 73] on icon "button" at bounding box center [601, 71] width 8 height 6
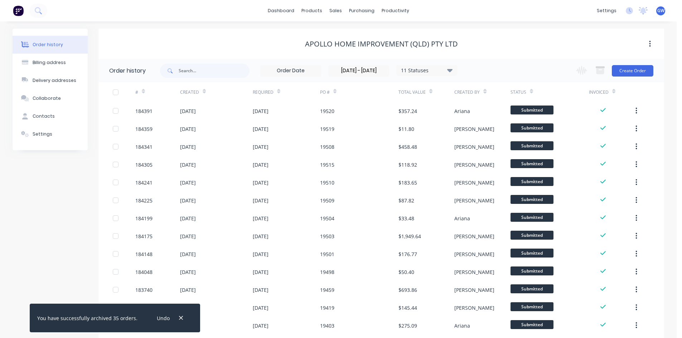
click at [112, 91] on div at bounding box center [116, 92] width 14 height 14
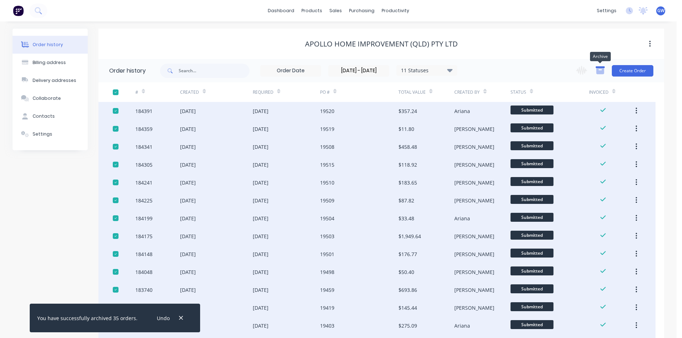
click at [596, 69] on icon "button" at bounding box center [600, 70] width 9 height 9
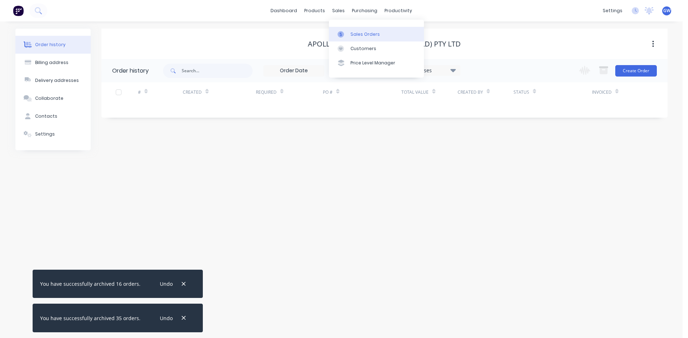
click at [341, 31] on icon at bounding box center [340, 34] width 6 height 6
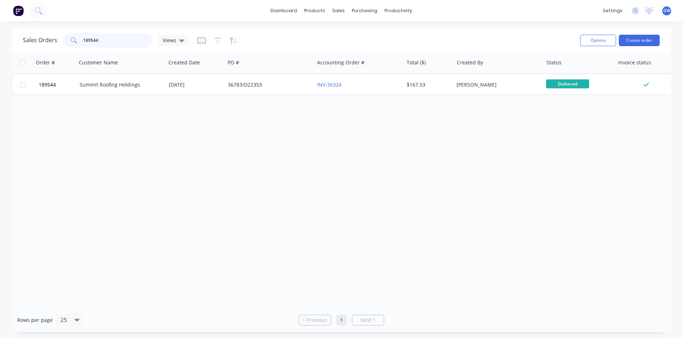
drag, startPoint x: 121, startPoint y: 45, endPoint x: 0, endPoint y: 40, distance: 120.8
click at [0, 40] on div "Sales Orders 189544 Views Options Create order Order # Customer Name Created Da…" at bounding box center [341, 181] width 682 height 304
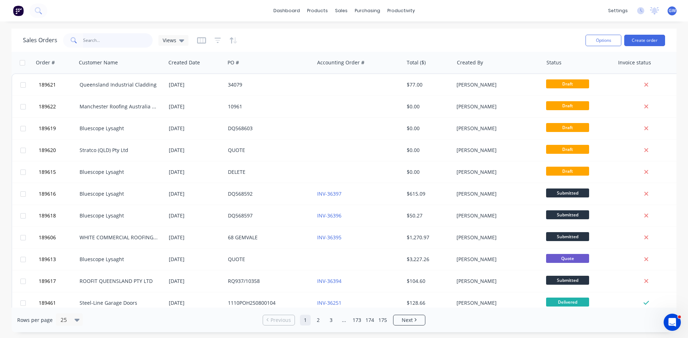
click at [103, 40] on input "text" at bounding box center [118, 40] width 70 height 14
type input "189248"
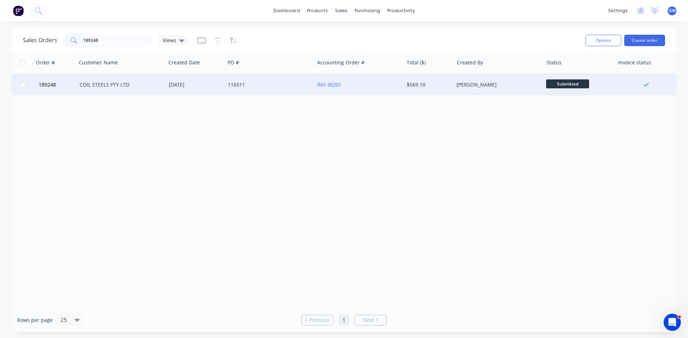
click at [463, 89] on div "[PERSON_NAME]" at bounding box center [497, 84] width 89 height 21
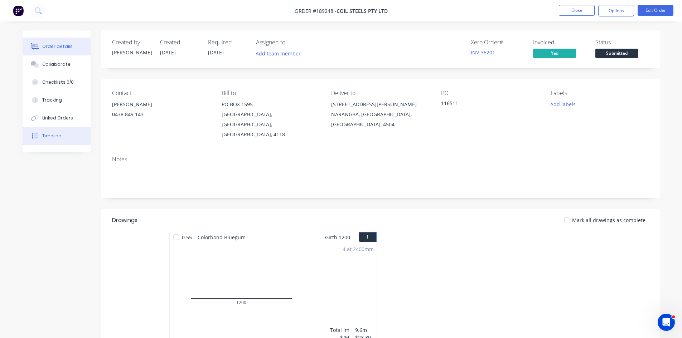
click at [57, 136] on div "Timeline" at bounding box center [51, 136] width 19 height 6
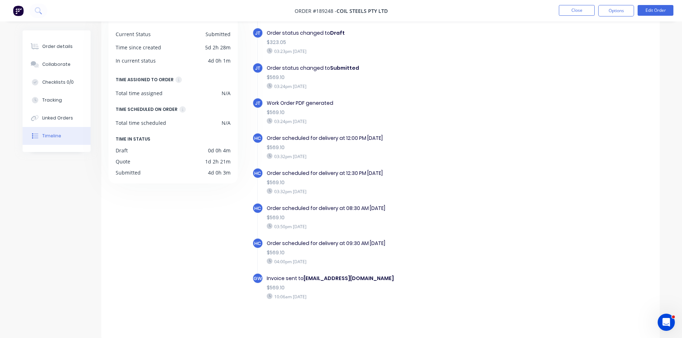
scroll to position [55, 0]
click at [49, 50] on button "Order details" at bounding box center [57, 47] width 68 height 18
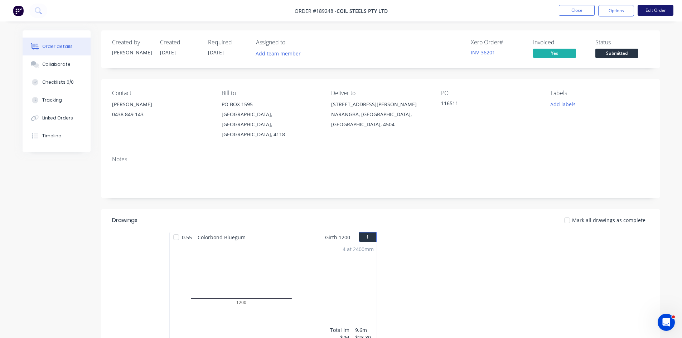
click at [656, 10] on button "Edit Order" at bounding box center [656, 10] width 36 height 11
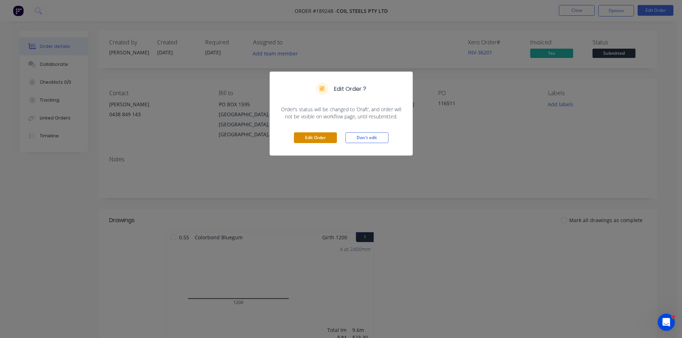
click at [318, 133] on button "Edit Order" at bounding box center [315, 137] width 43 height 11
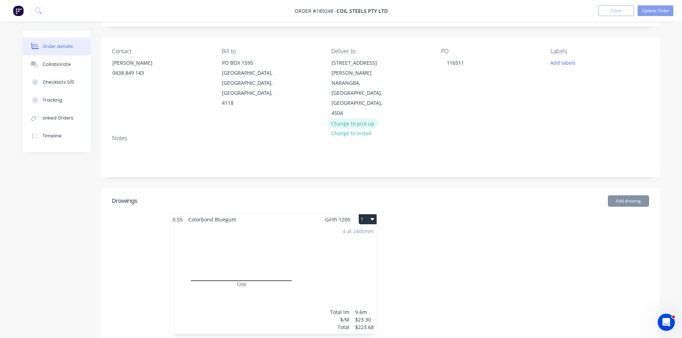
scroll to position [107, 0]
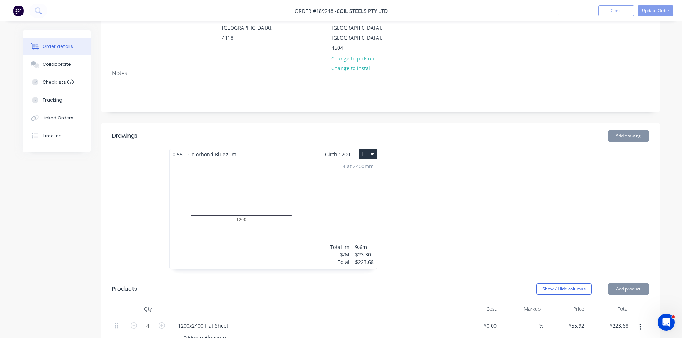
click at [371, 151] on icon "button" at bounding box center [373, 154] width 4 height 6
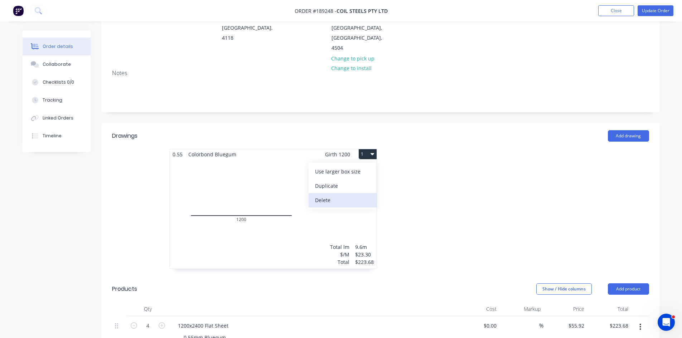
click at [355, 195] on div "Delete" at bounding box center [342, 200] width 55 height 10
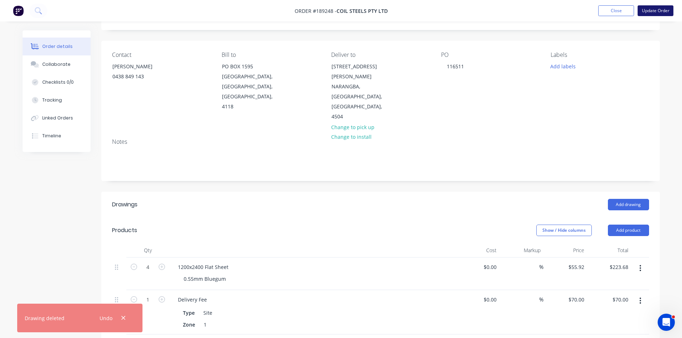
scroll to position [0, 0]
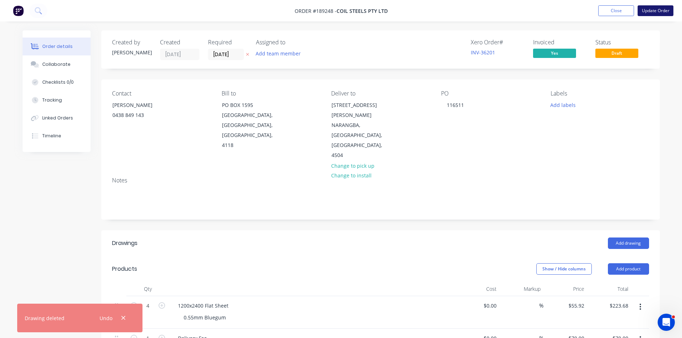
click at [655, 10] on button "Update Order" at bounding box center [656, 10] width 36 height 11
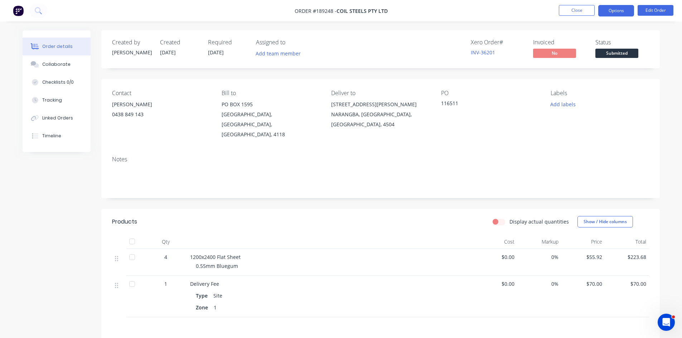
click at [615, 12] on button "Options" at bounding box center [616, 10] width 36 height 11
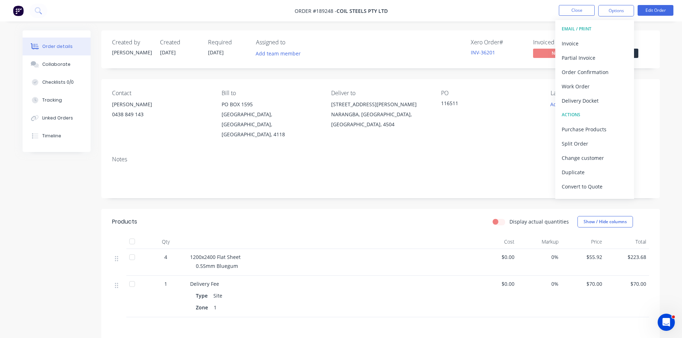
click at [605, 35] on button "EMAIL / PRINT" at bounding box center [594, 29] width 79 height 14
click at [609, 40] on div "Invoice" at bounding box center [595, 43] width 66 height 10
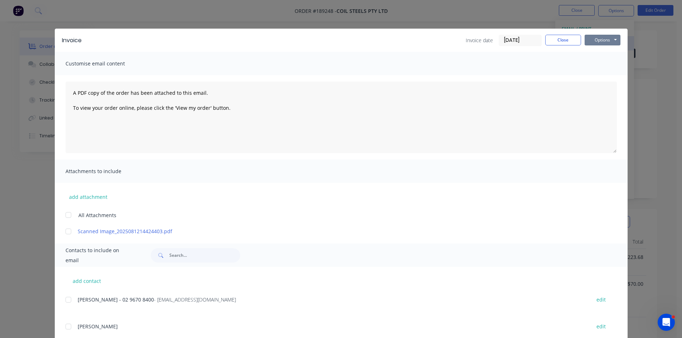
click at [612, 39] on button "Options" at bounding box center [603, 40] width 36 height 11
click at [605, 66] on button "Print" at bounding box center [608, 65] width 46 height 12
drag, startPoint x: 217, startPoint y: 298, endPoint x: 130, endPoint y: 297, distance: 86.3
click at [130, 297] on div "shirley - 02 9670 8400 - accountspayable@coilsteels.com.au" at bounding box center [331, 300] width 506 height 8
copy span "[EMAIL_ADDRESS][DOMAIN_NAME]"
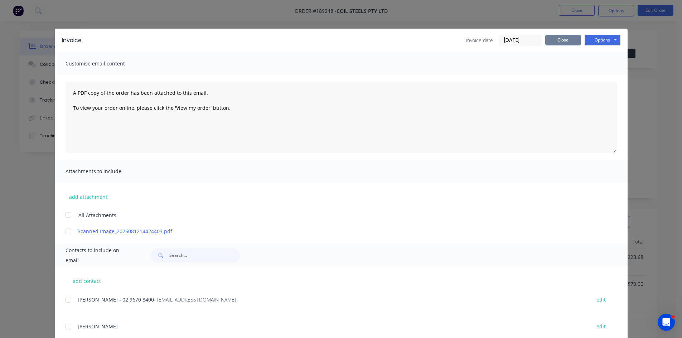
click at [566, 37] on button "Close" at bounding box center [563, 40] width 36 height 11
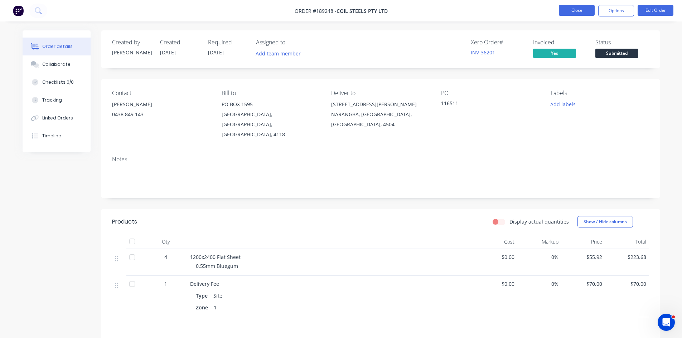
click at [582, 6] on button "Close" at bounding box center [577, 10] width 36 height 11
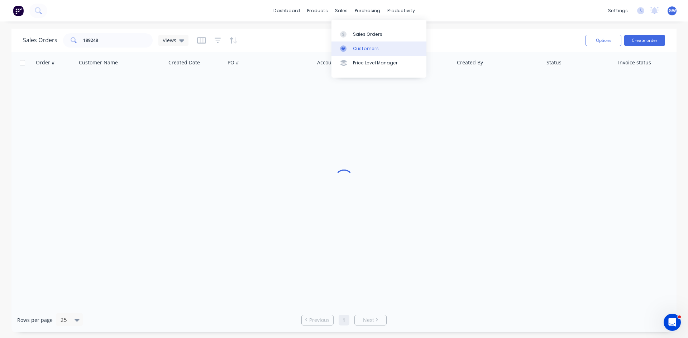
click at [363, 45] on div "Customers" at bounding box center [366, 48] width 26 height 6
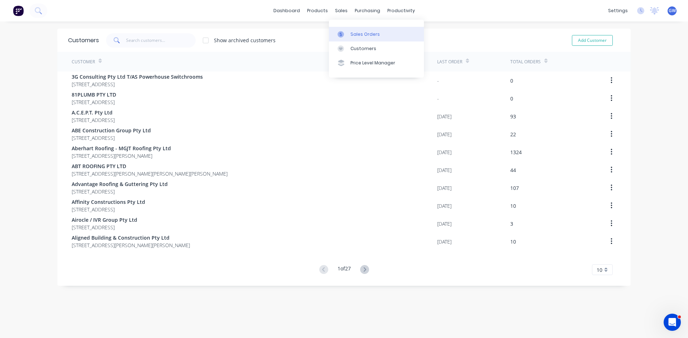
click at [352, 33] on div "Sales Orders" at bounding box center [364, 34] width 29 height 6
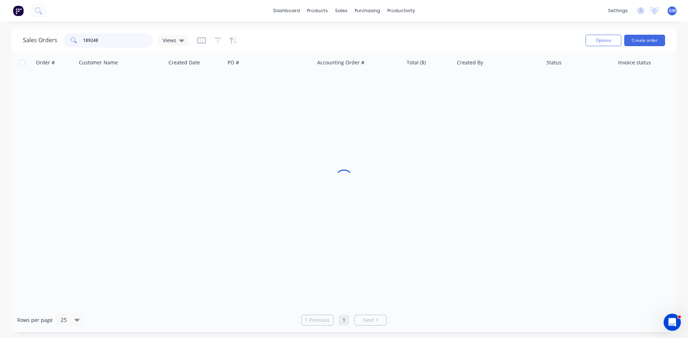
drag, startPoint x: 127, startPoint y: 43, endPoint x: 0, endPoint y: 15, distance: 130.7
click at [2, 33] on div "Sales Orders 189248 Views Options Create order Order # Customer Name Created Da…" at bounding box center [344, 181] width 688 height 304
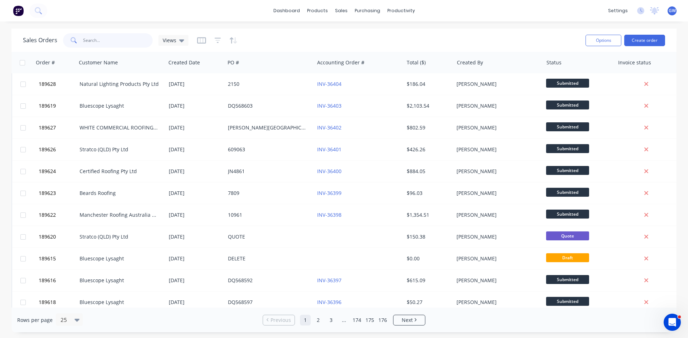
scroll to position [315, 0]
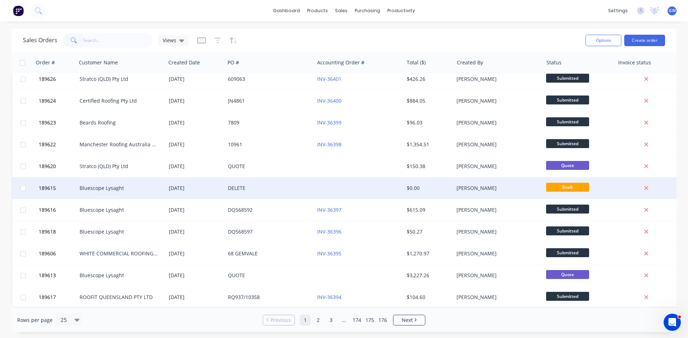
click at [634, 185] on div at bounding box center [646, 188] width 58 height 6
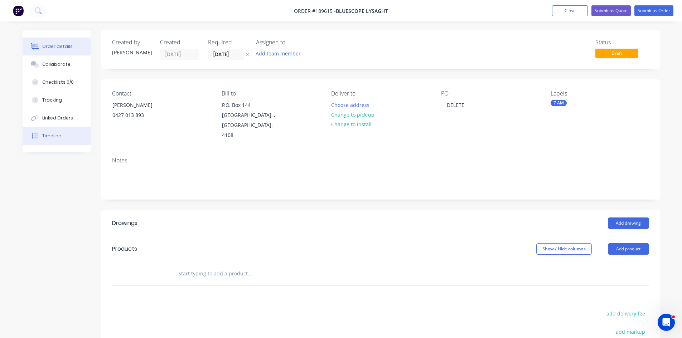
click at [50, 141] on button "Timeline" at bounding box center [57, 136] width 68 height 18
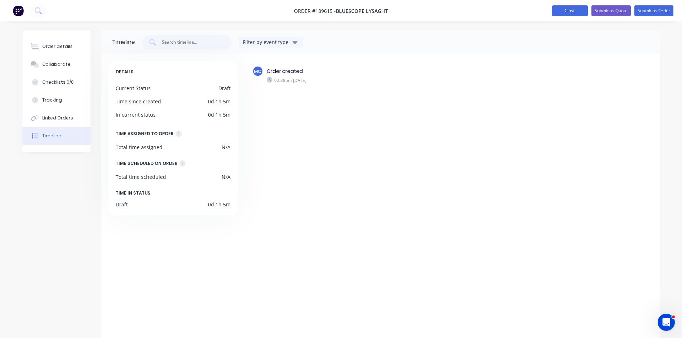
click at [563, 10] on button "Close" at bounding box center [570, 10] width 36 height 11
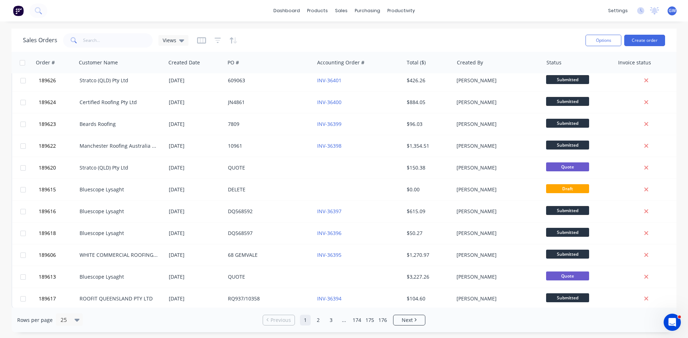
scroll to position [315, 0]
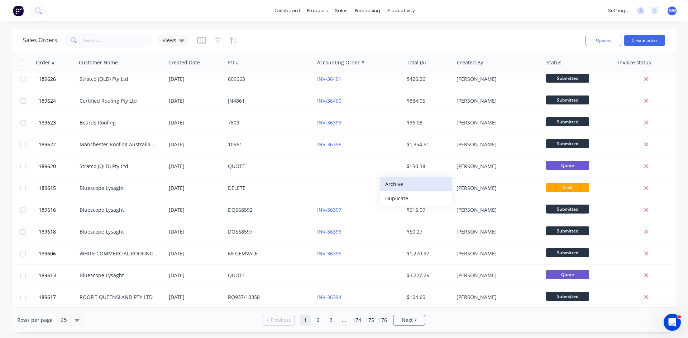
click at [408, 185] on button "Archive" at bounding box center [416, 184] width 72 height 14
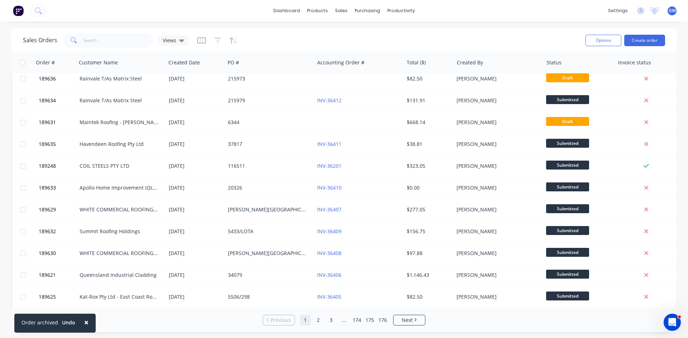
scroll to position [0, 0]
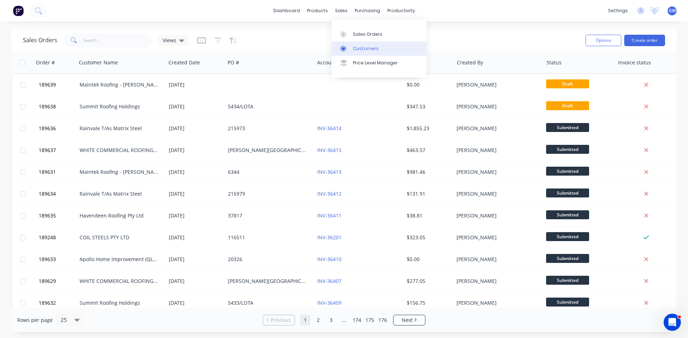
drag, startPoint x: 361, startPoint y: 48, endPoint x: 368, endPoint y: 48, distance: 7.9
click at [361, 48] on div "Customers" at bounding box center [366, 48] width 26 height 6
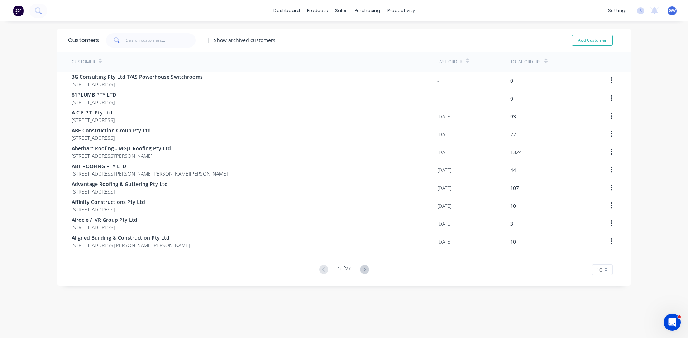
click at [538, 63] on div "Total Orders" at bounding box center [528, 62] width 37 height 13
click at [544, 61] on icon at bounding box center [545, 60] width 3 height 5
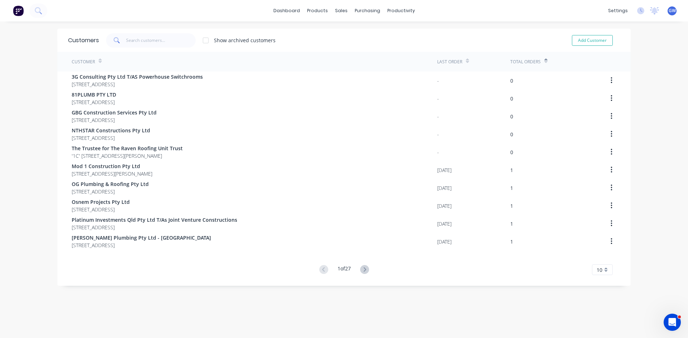
click at [544, 64] on div at bounding box center [545, 61] width 3 height 11
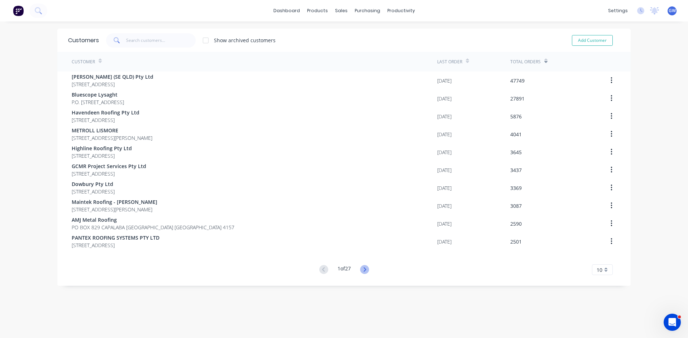
click at [365, 270] on icon at bounding box center [364, 269] width 9 height 9
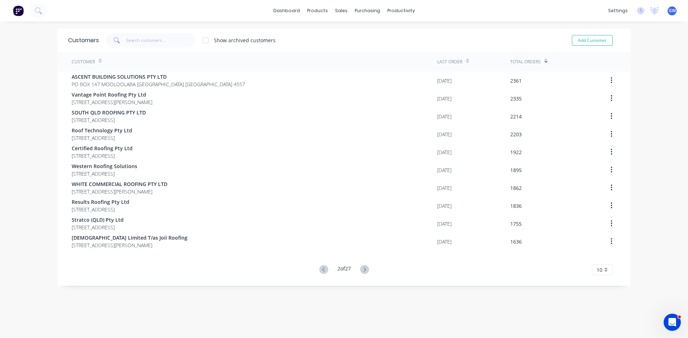
click at [365, 270] on icon at bounding box center [364, 269] width 9 height 9
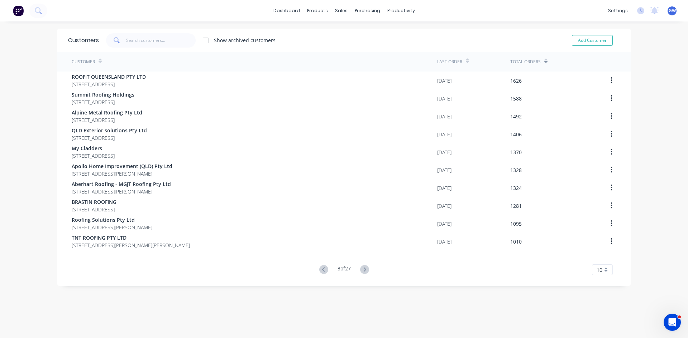
click at [593, 274] on div "10" at bounding box center [602, 270] width 21 height 11
click at [595, 259] on div "35" at bounding box center [602, 258] width 20 height 13
